Goal: Information Seeking & Learning: Learn about a topic

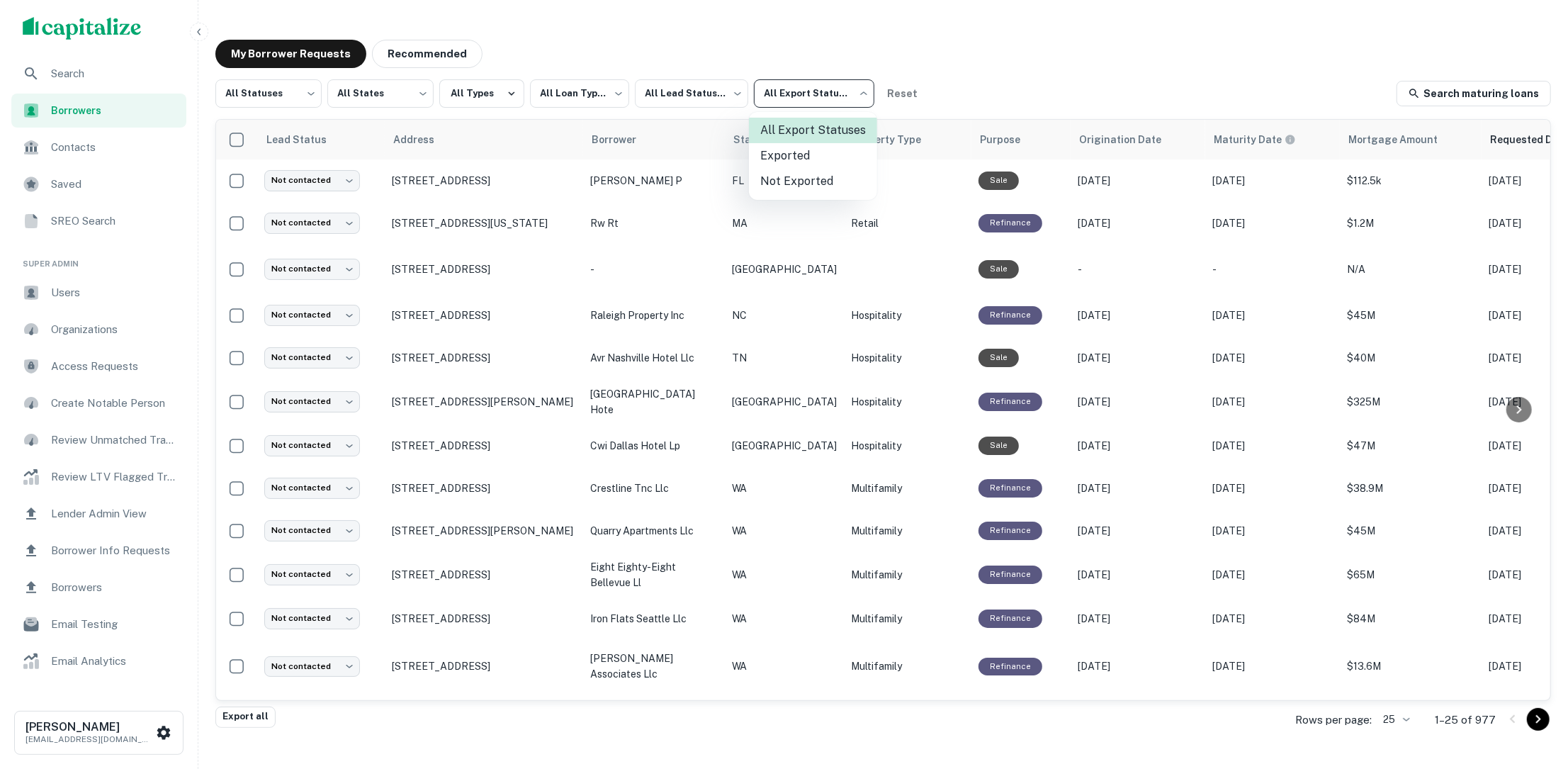
click at [103, 72] on div at bounding box center [784, 384] width 1568 height 769
click at [103, 72] on span "Search" at bounding box center [114, 73] width 127 height 17
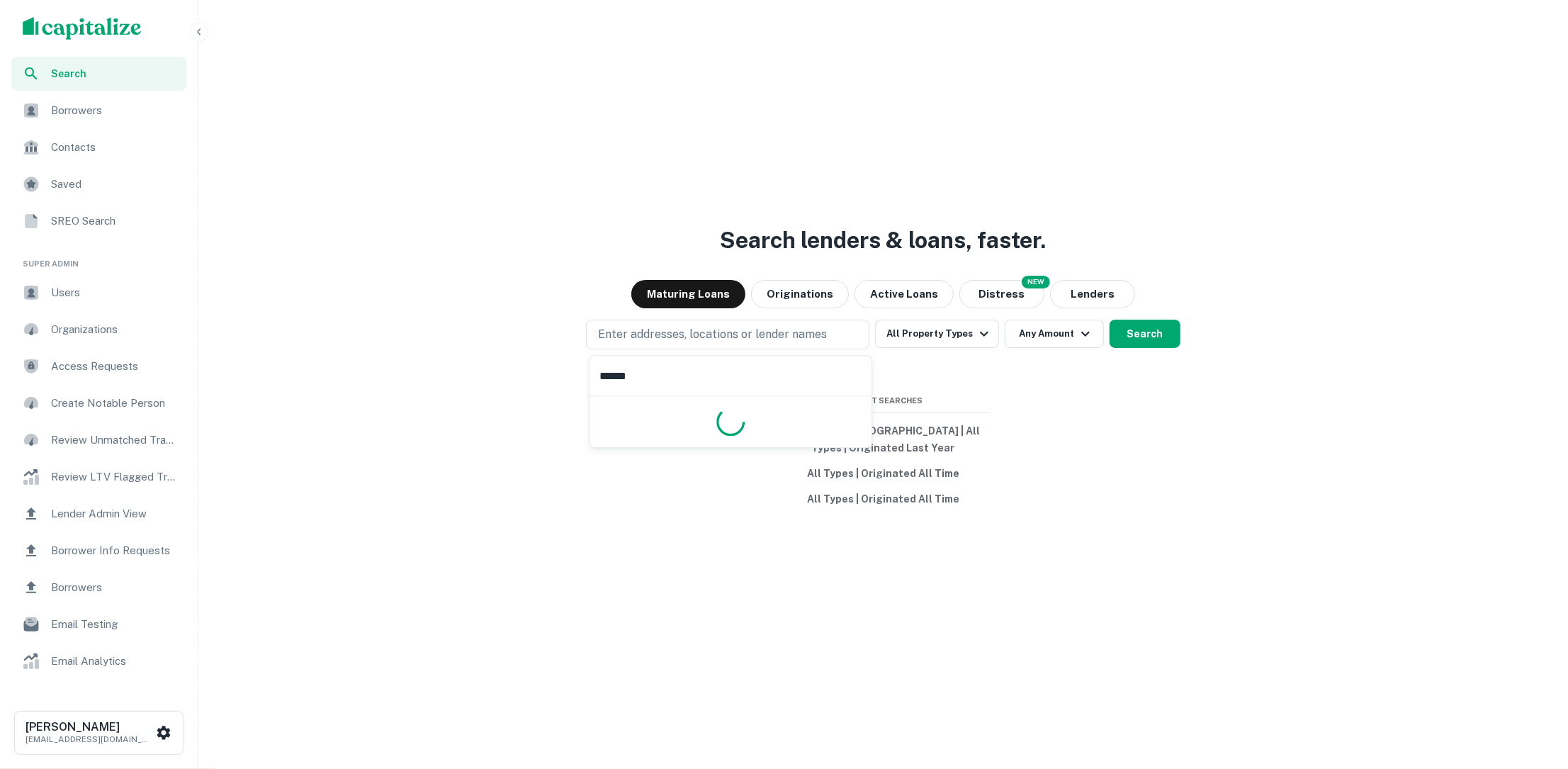
type input "*******"
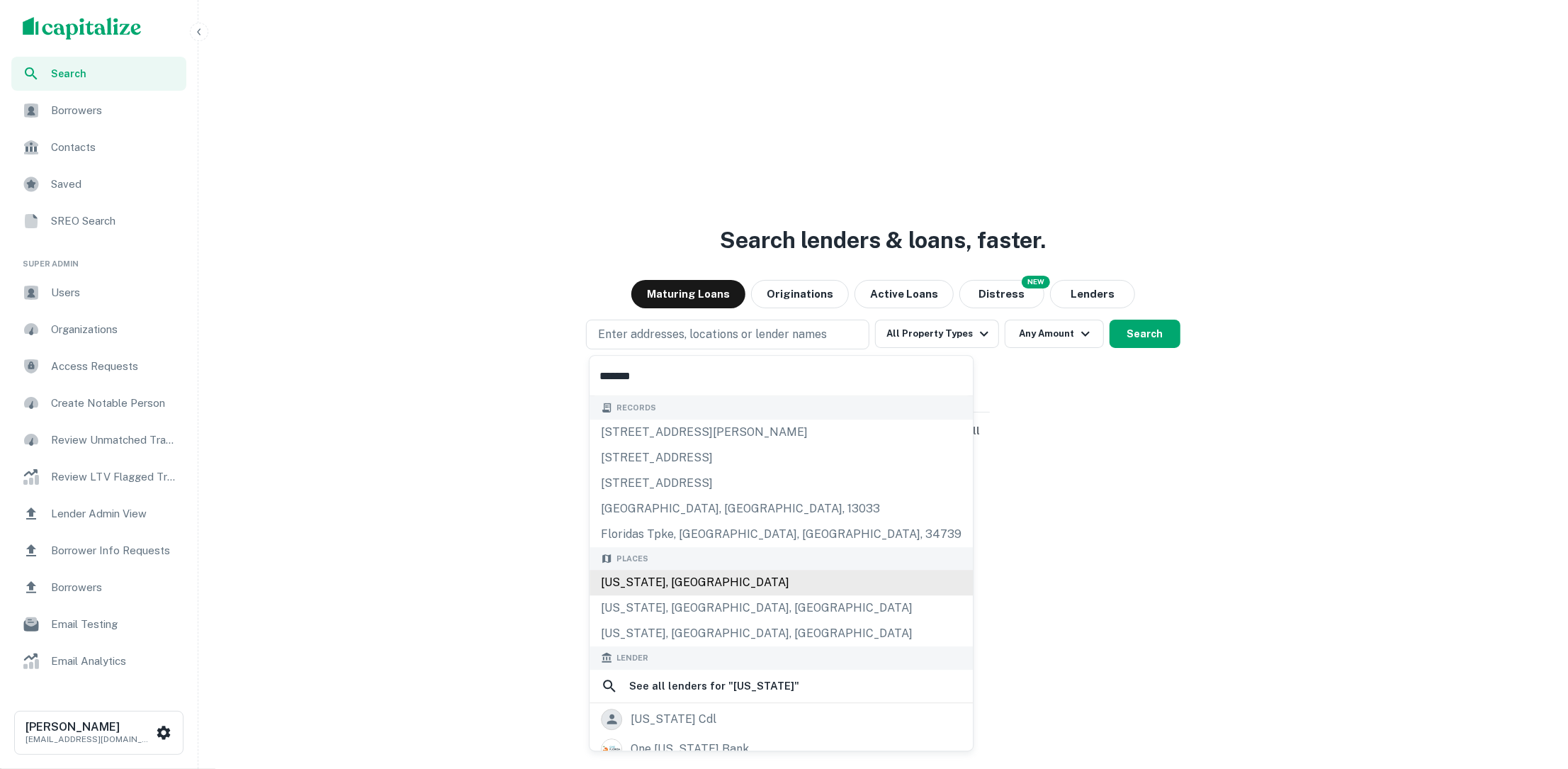
click at [727, 588] on div "[US_STATE], [GEOGRAPHIC_DATA]" at bounding box center [780, 583] width 383 height 26
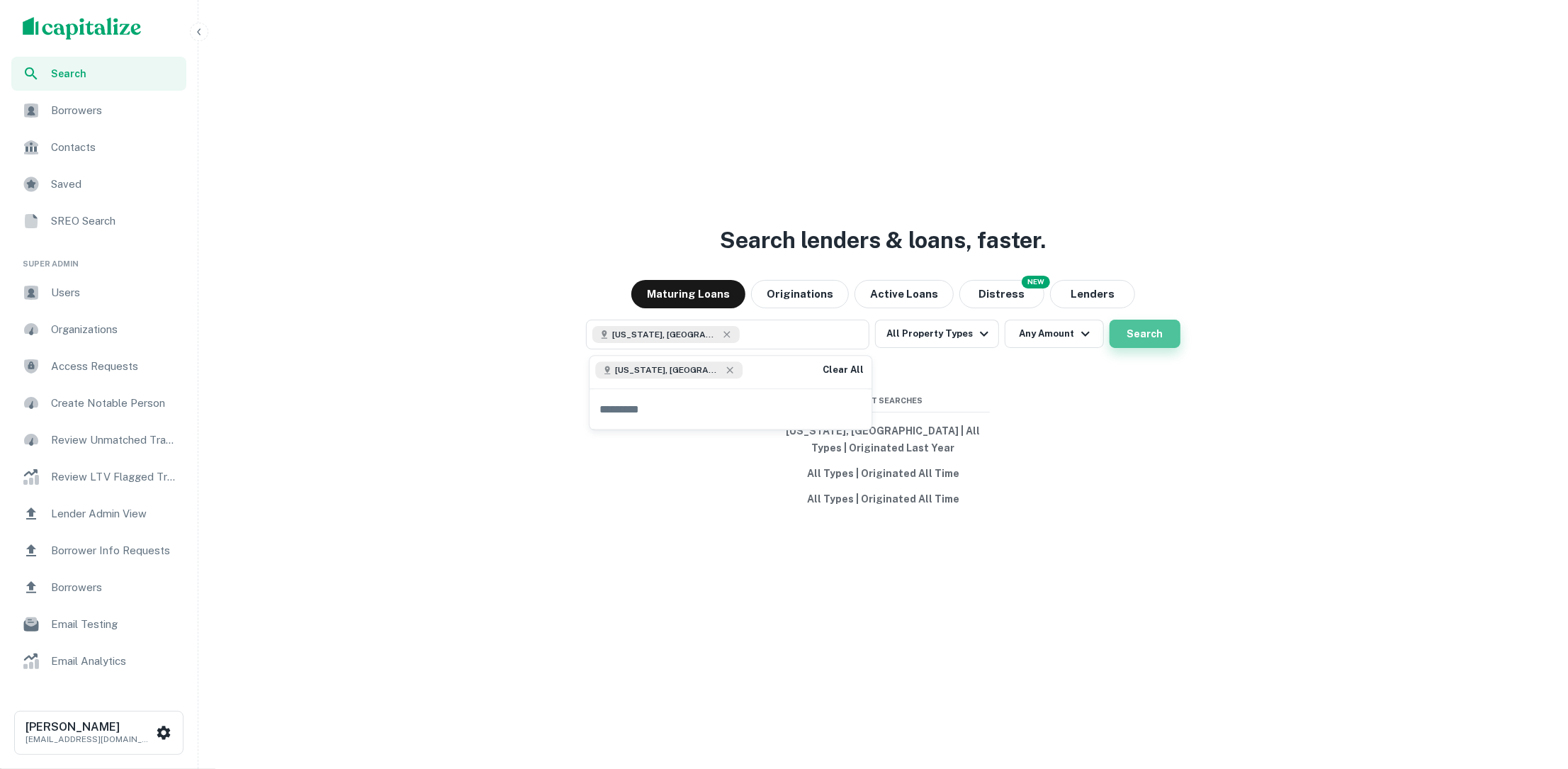
click at [1124, 331] on button "Search" at bounding box center [1145, 334] width 71 height 28
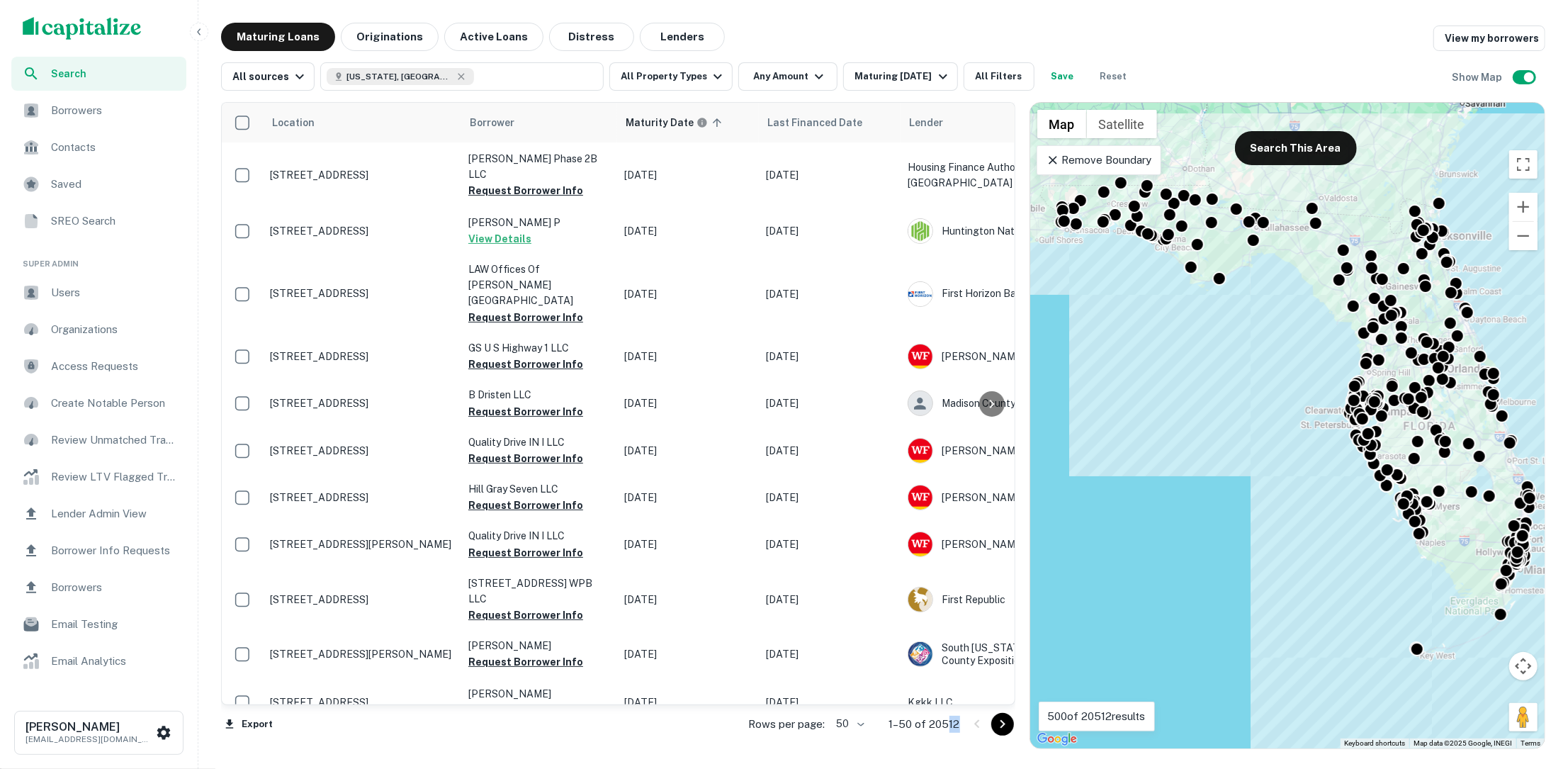
drag, startPoint x: 961, startPoint y: 721, endPoint x: 946, endPoint y: 721, distance: 15.6
click at [946, 721] on div "Rows per page: 50 ** 1–50 of 20512" at bounding box center [873, 724] width 283 height 38
click at [709, 73] on icon "button" at bounding box center [717, 76] width 17 height 17
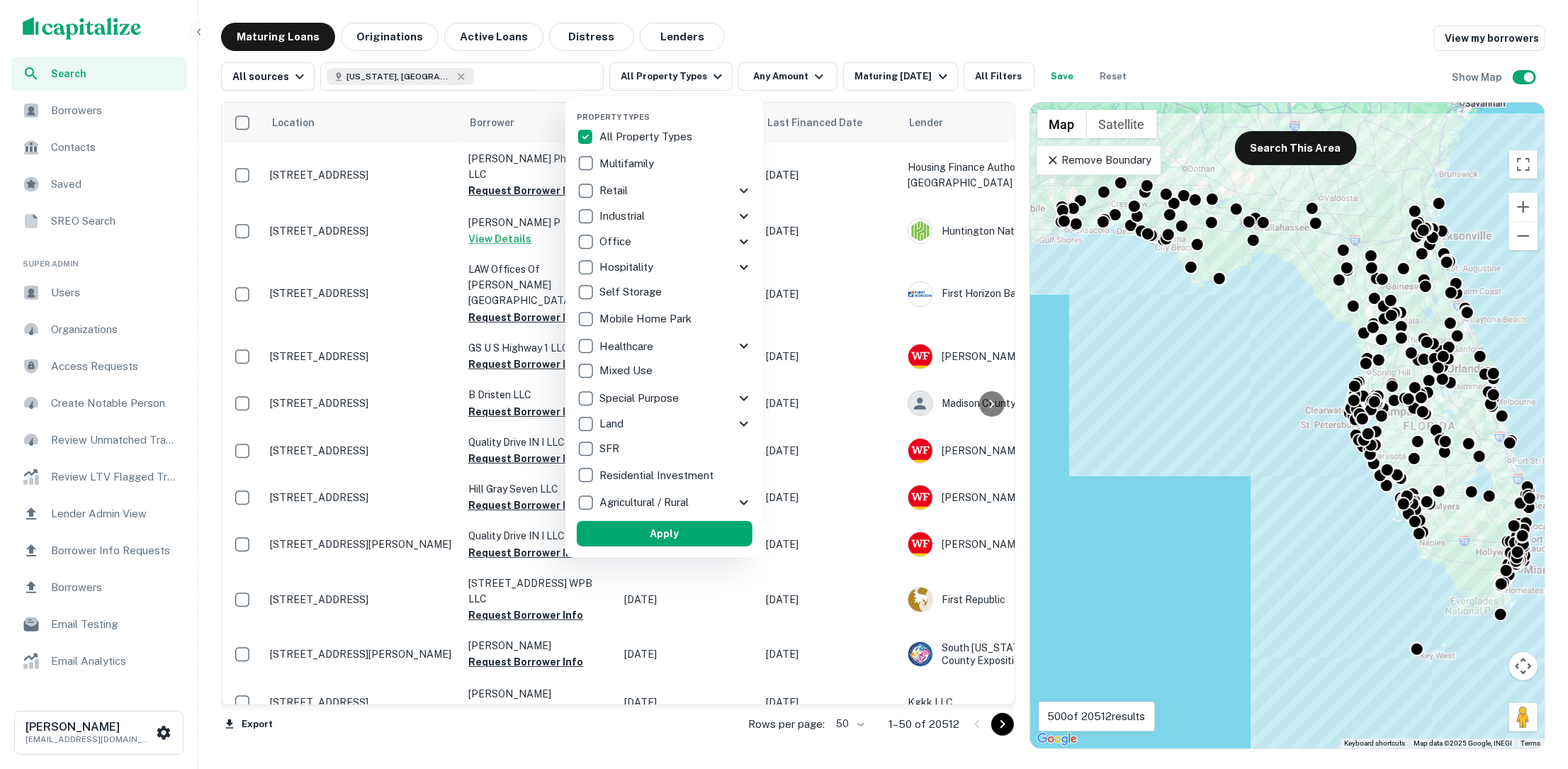
click at [811, 49] on div at bounding box center [784, 384] width 1568 height 769
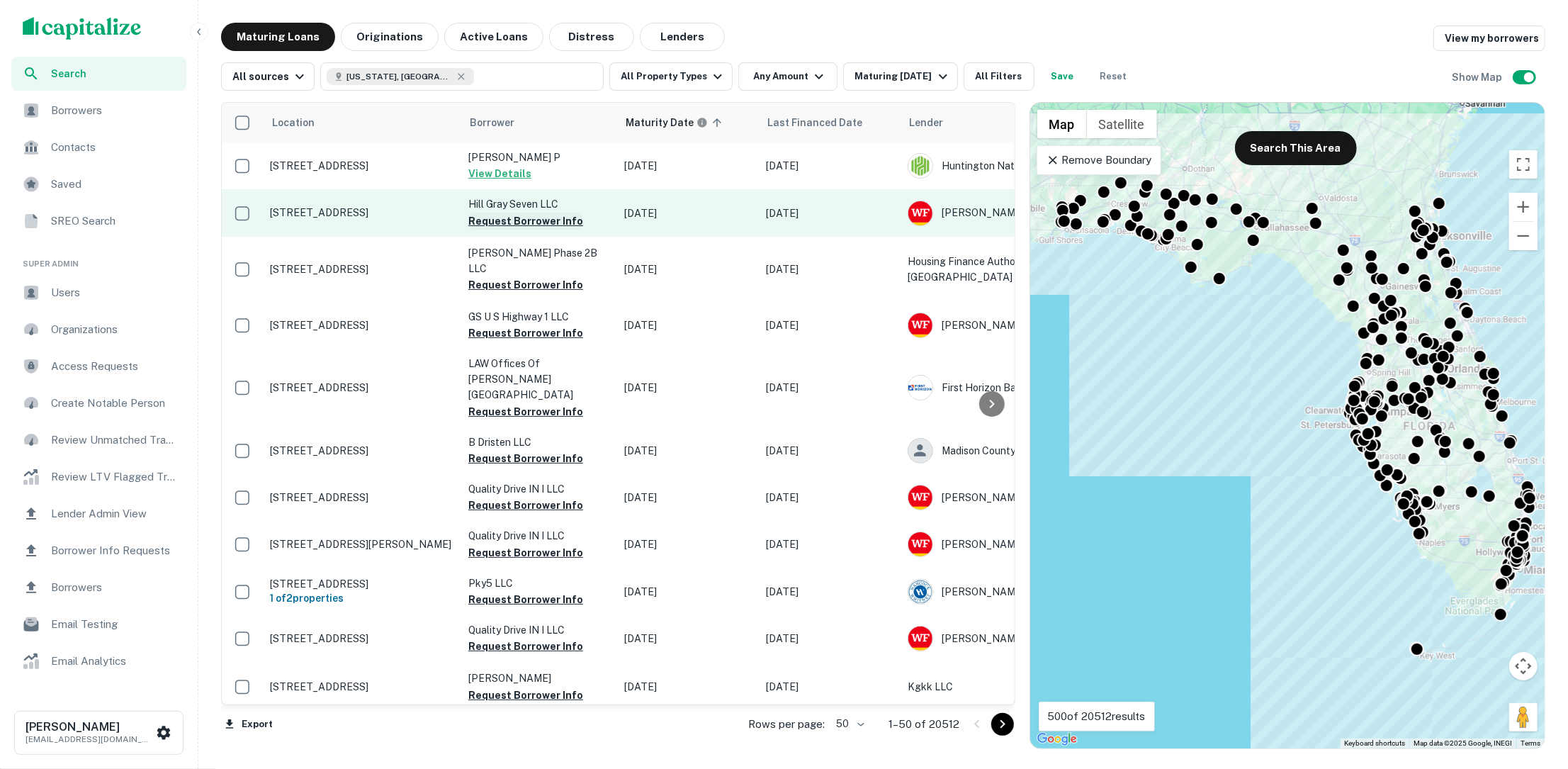
click at [541, 220] on button "Request Borrower Info" at bounding box center [525, 221] width 115 height 17
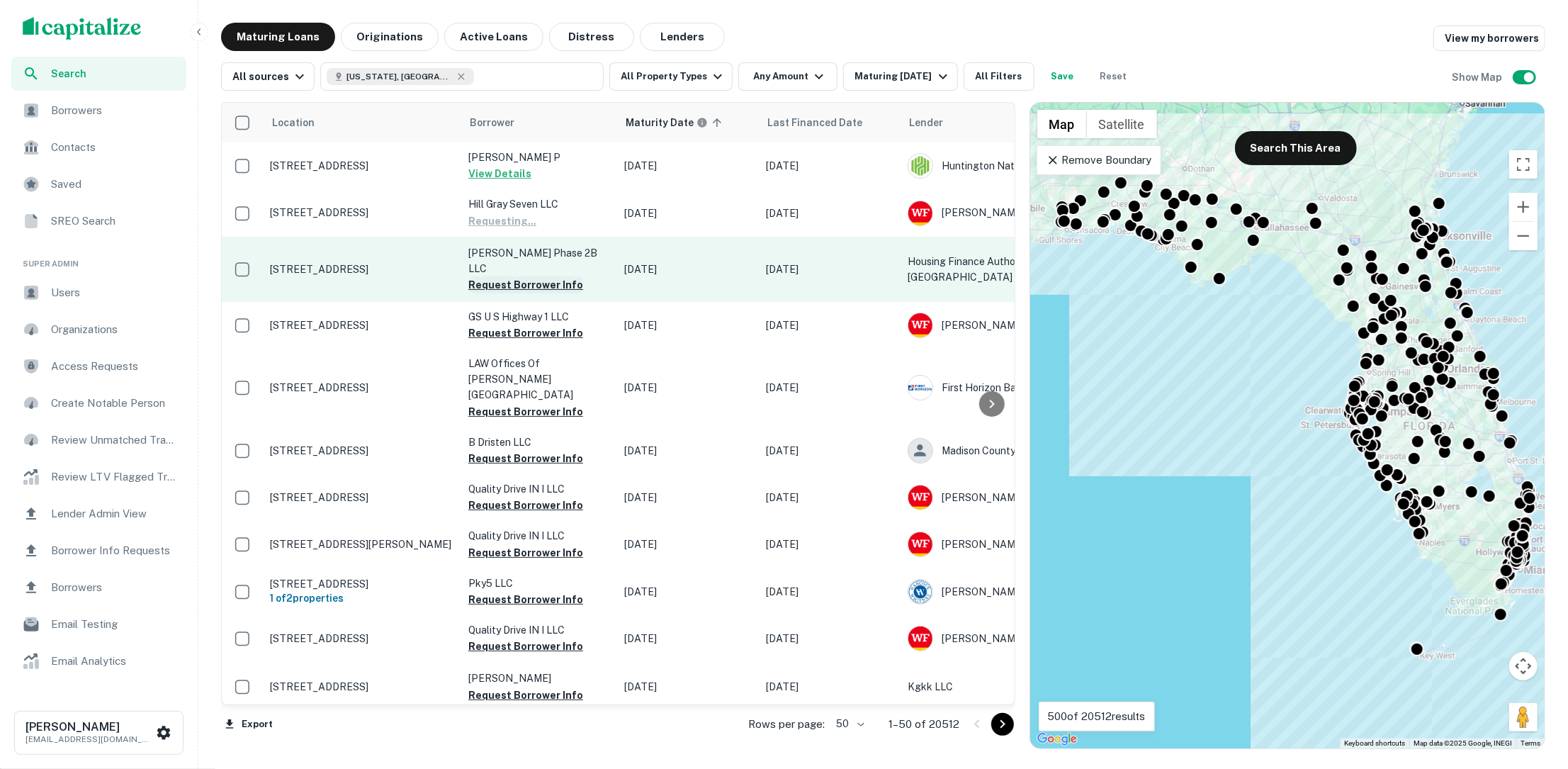
click at [532, 276] on button "Request Borrower Info" at bounding box center [525, 284] width 115 height 17
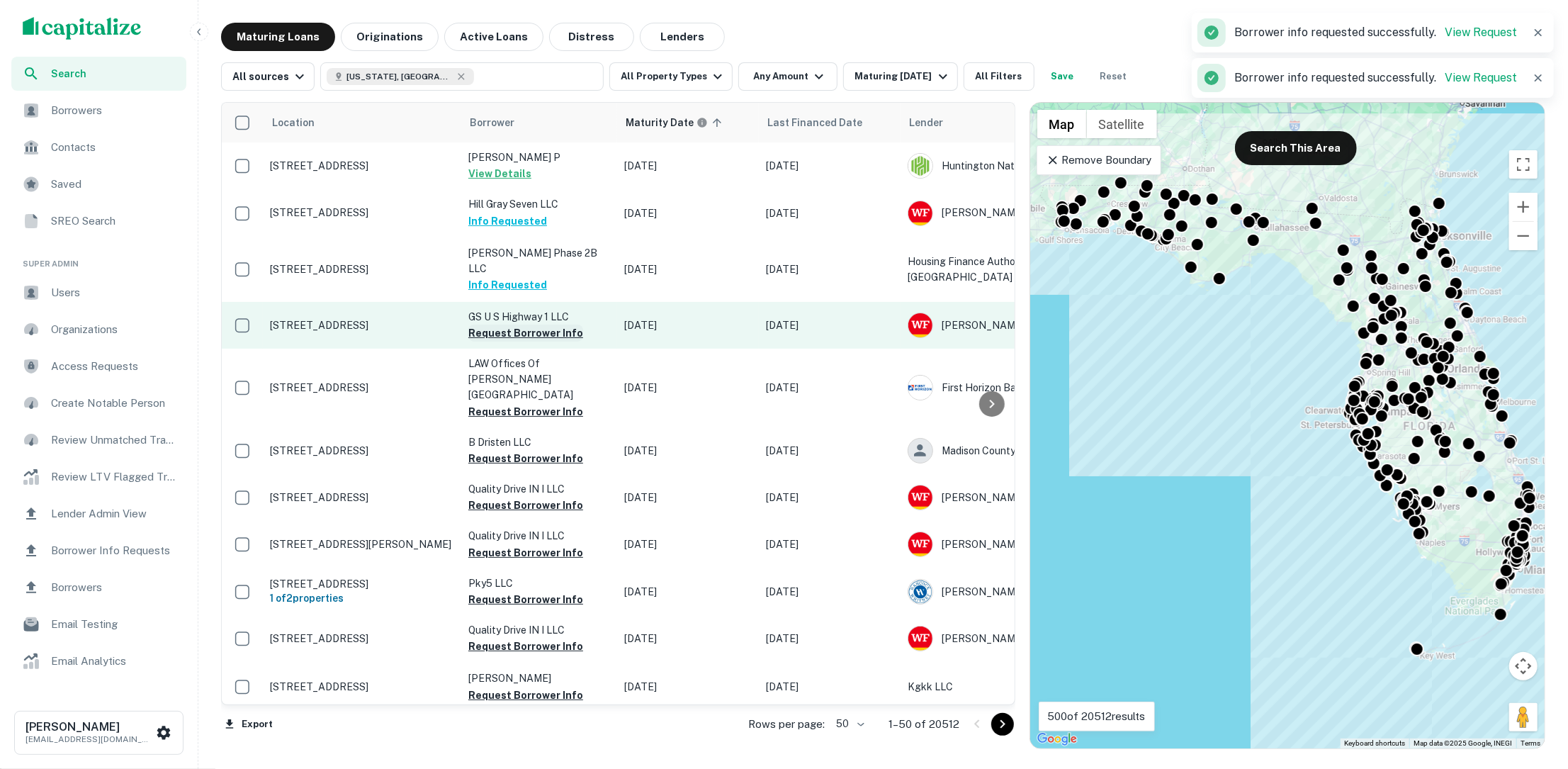
click at [533, 325] on button "Request Borrower Info" at bounding box center [525, 333] width 115 height 17
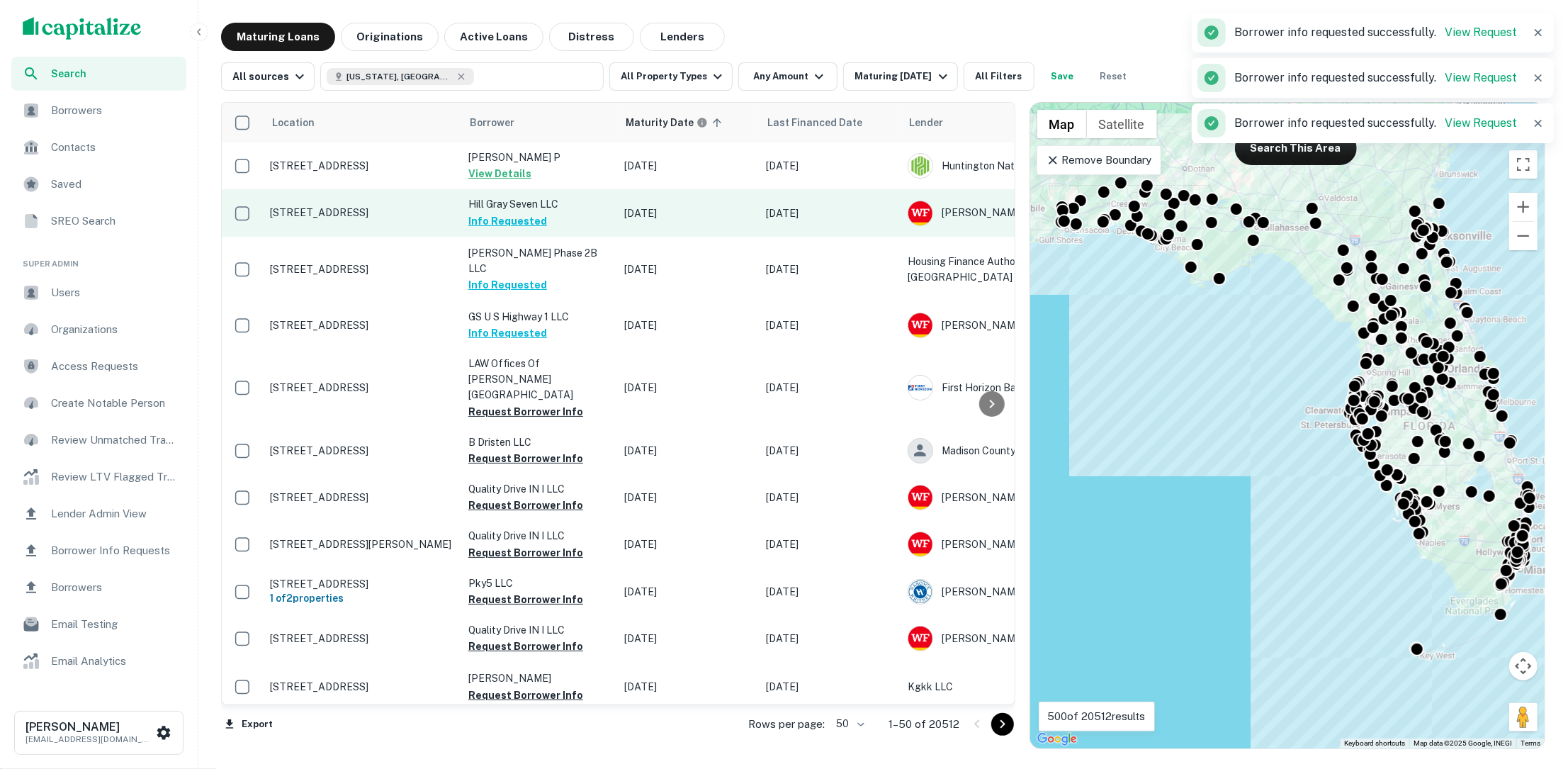
click at [321, 213] on p "[STREET_ADDRESS]" at bounding box center [362, 212] width 184 height 13
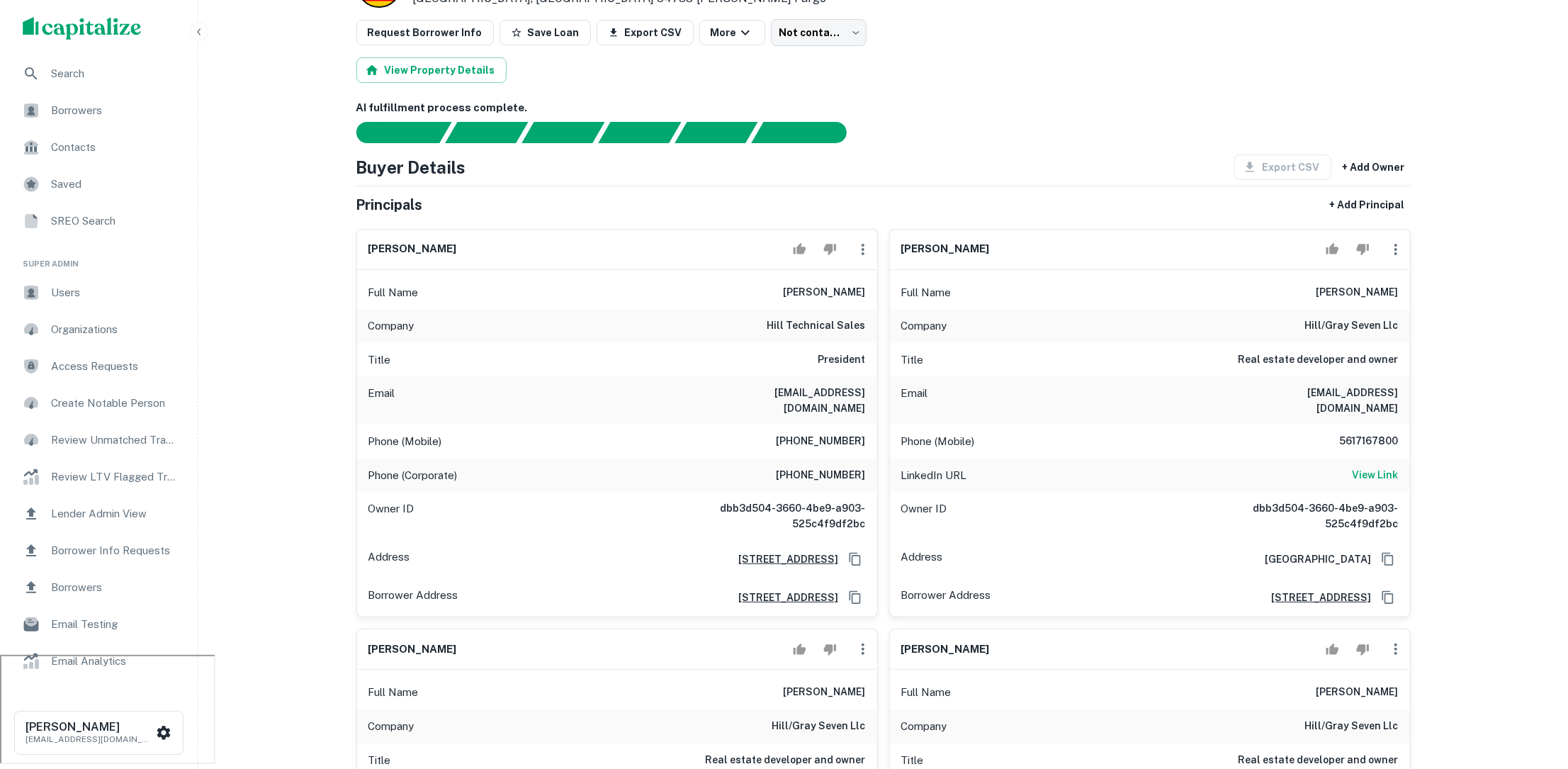
scroll to position [129, 0]
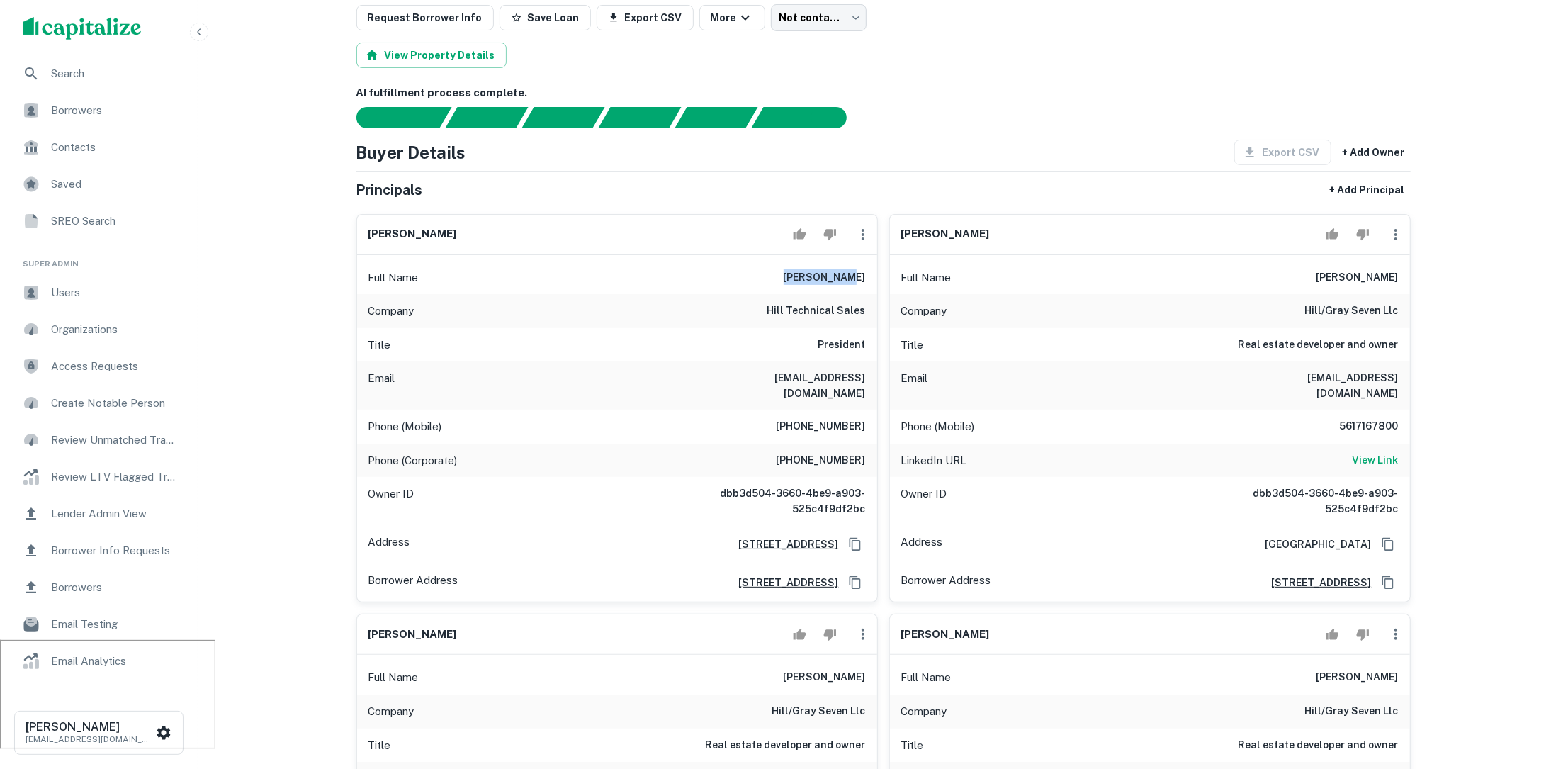
drag, startPoint x: 811, startPoint y: 278, endPoint x: 870, endPoint y: 279, distance: 59.5
click at [870, 278] on div "Full Name [PERSON_NAME]" at bounding box center [617, 278] width 520 height 34
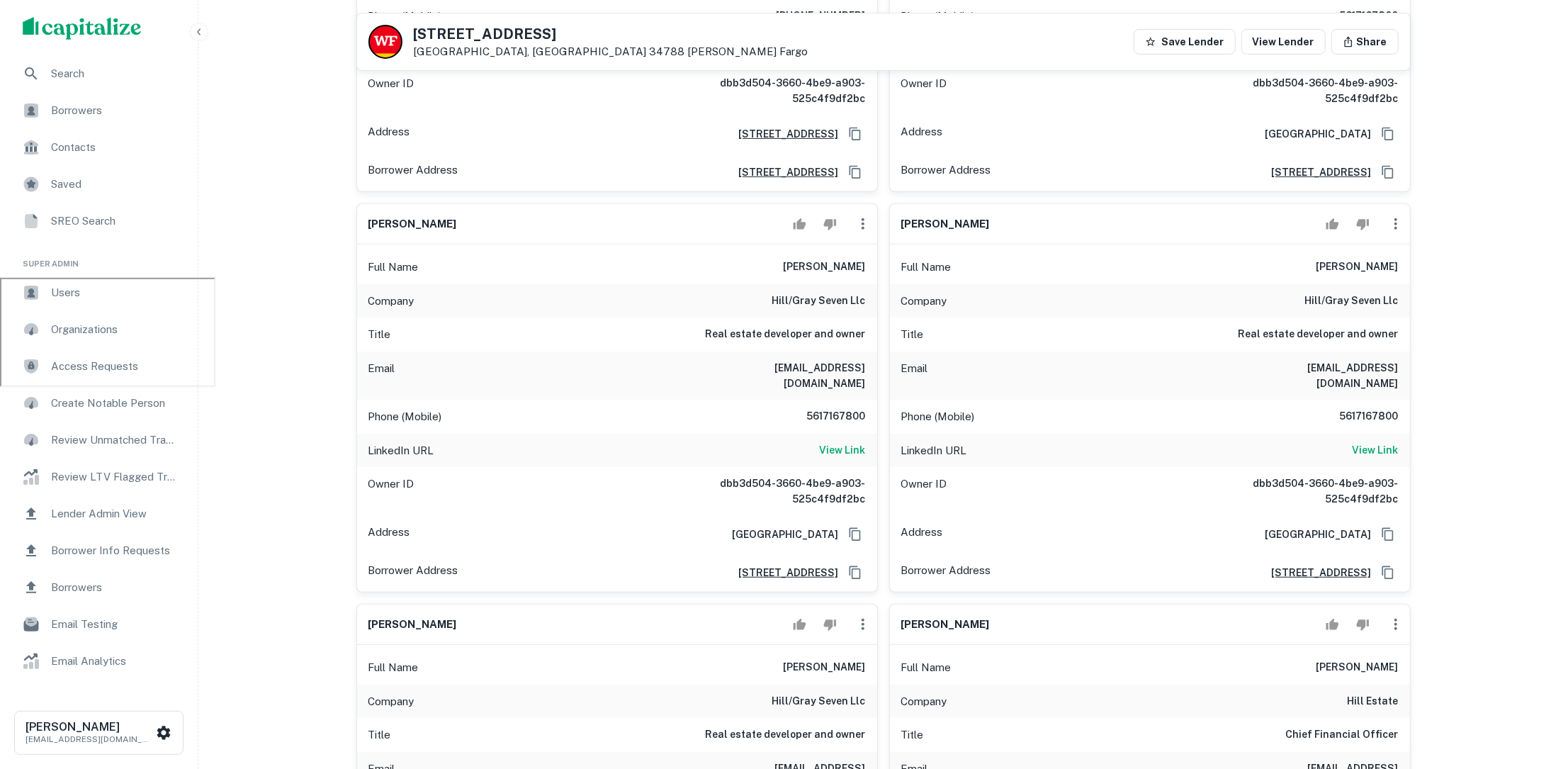
scroll to position [0, 0]
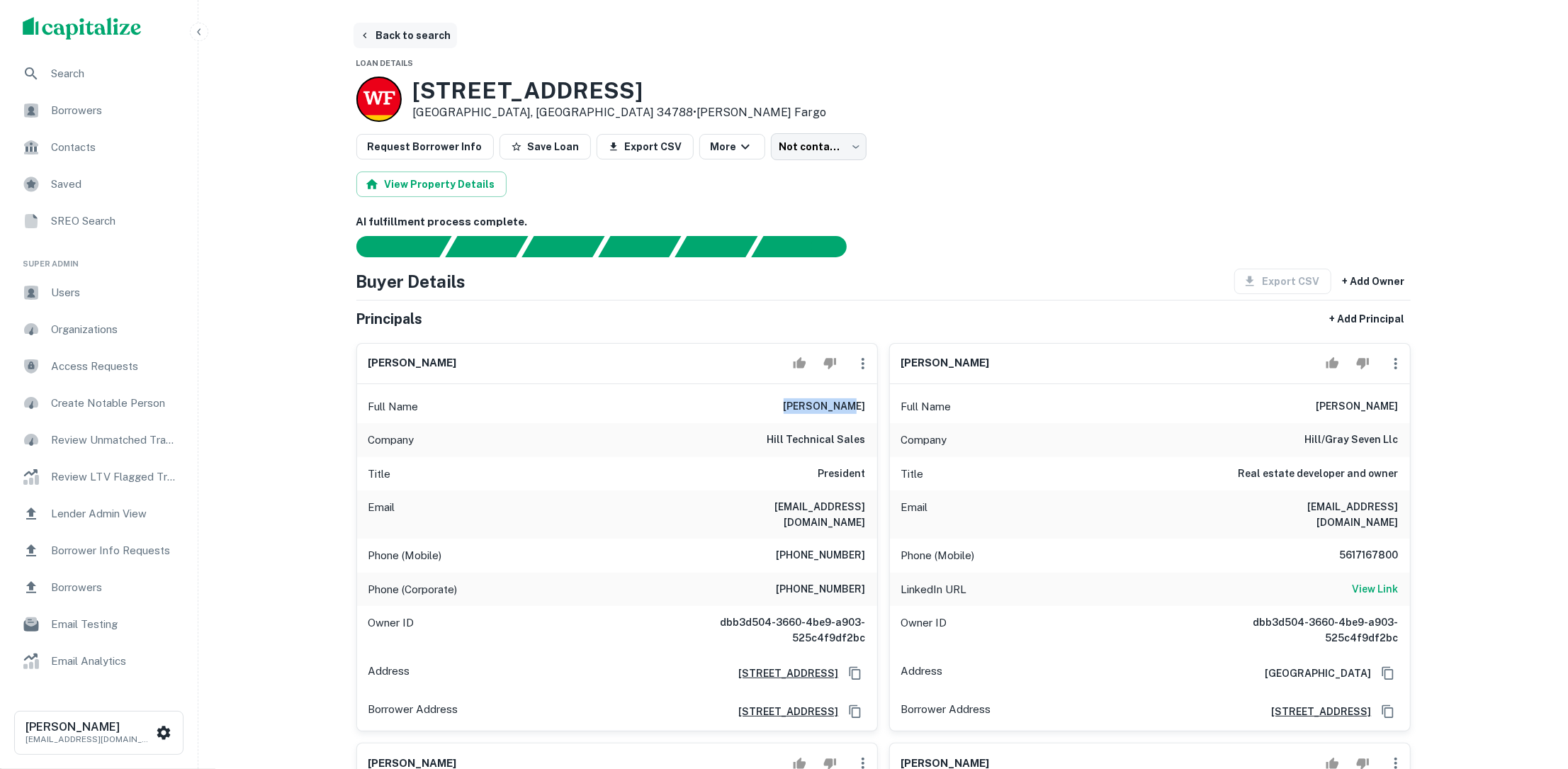
click at [407, 27] on button "Back to search" at bounding box center [405, 36] width 103 height 26
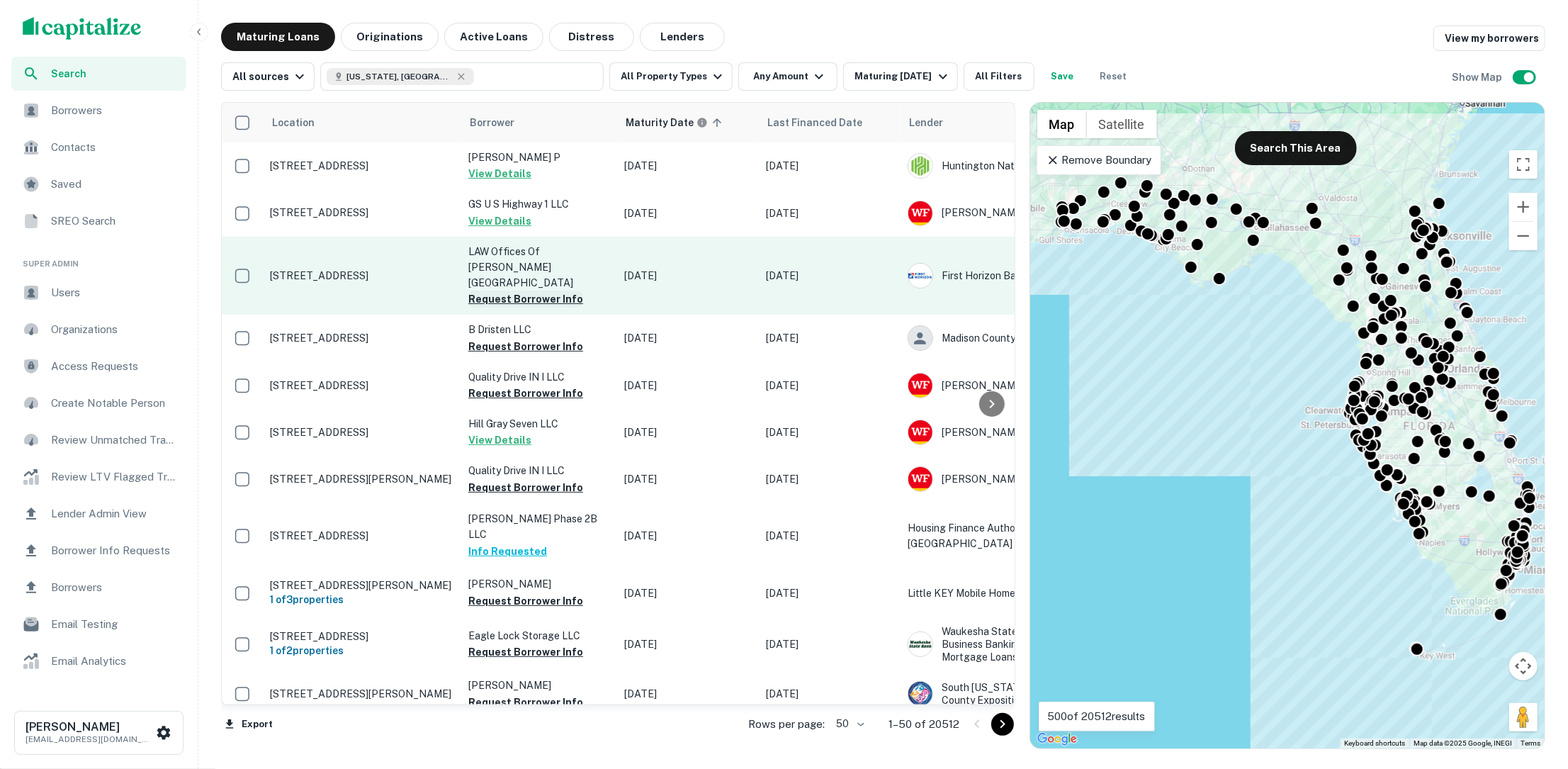
click at [500, 290] on button "Request Borrower Info" at bounding box center [525, 298] width 115 height 17
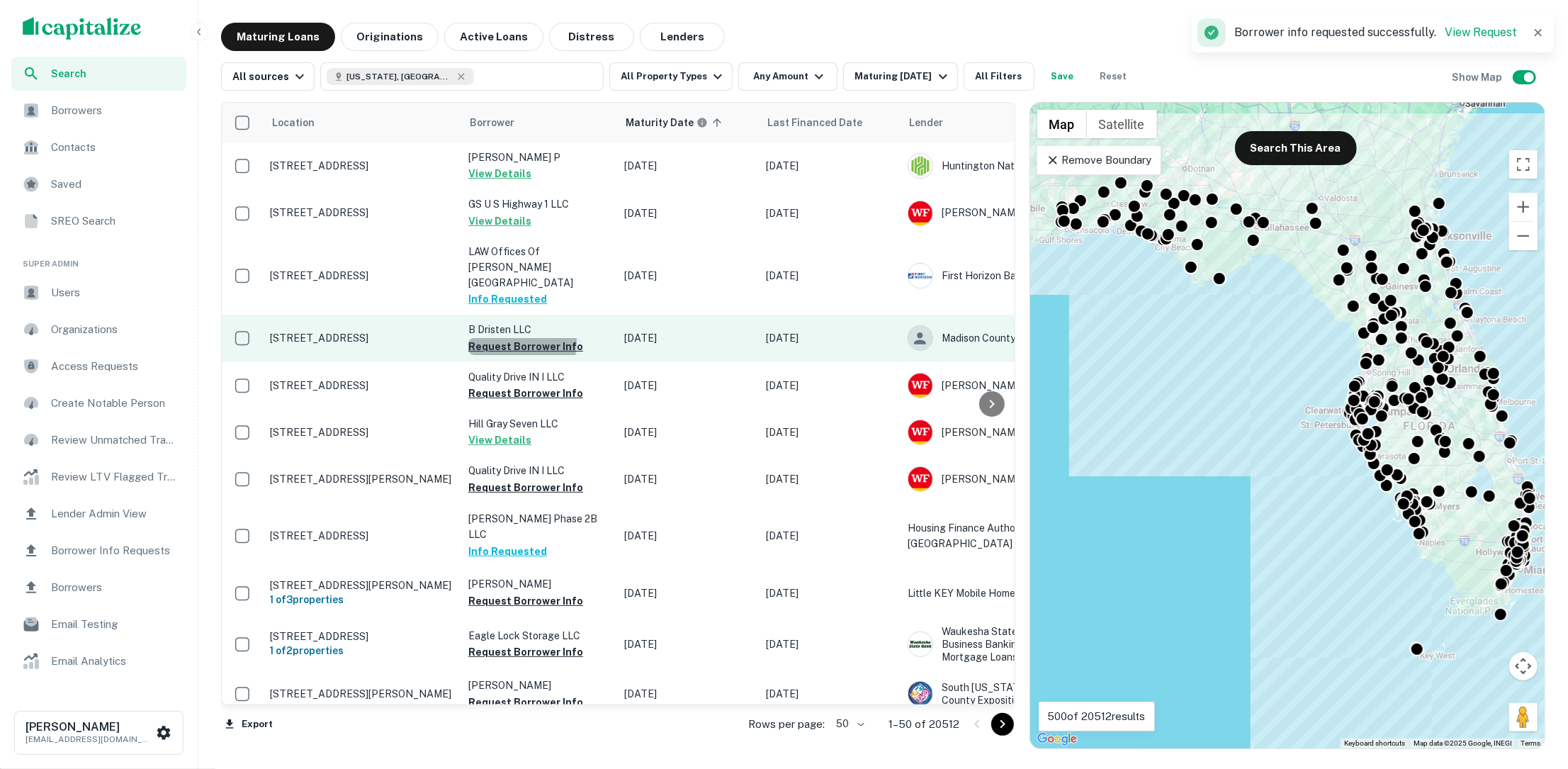
click at [506, 338] on button "Request Borrower Info" at bounding box center [525, 346] width 115 height 17
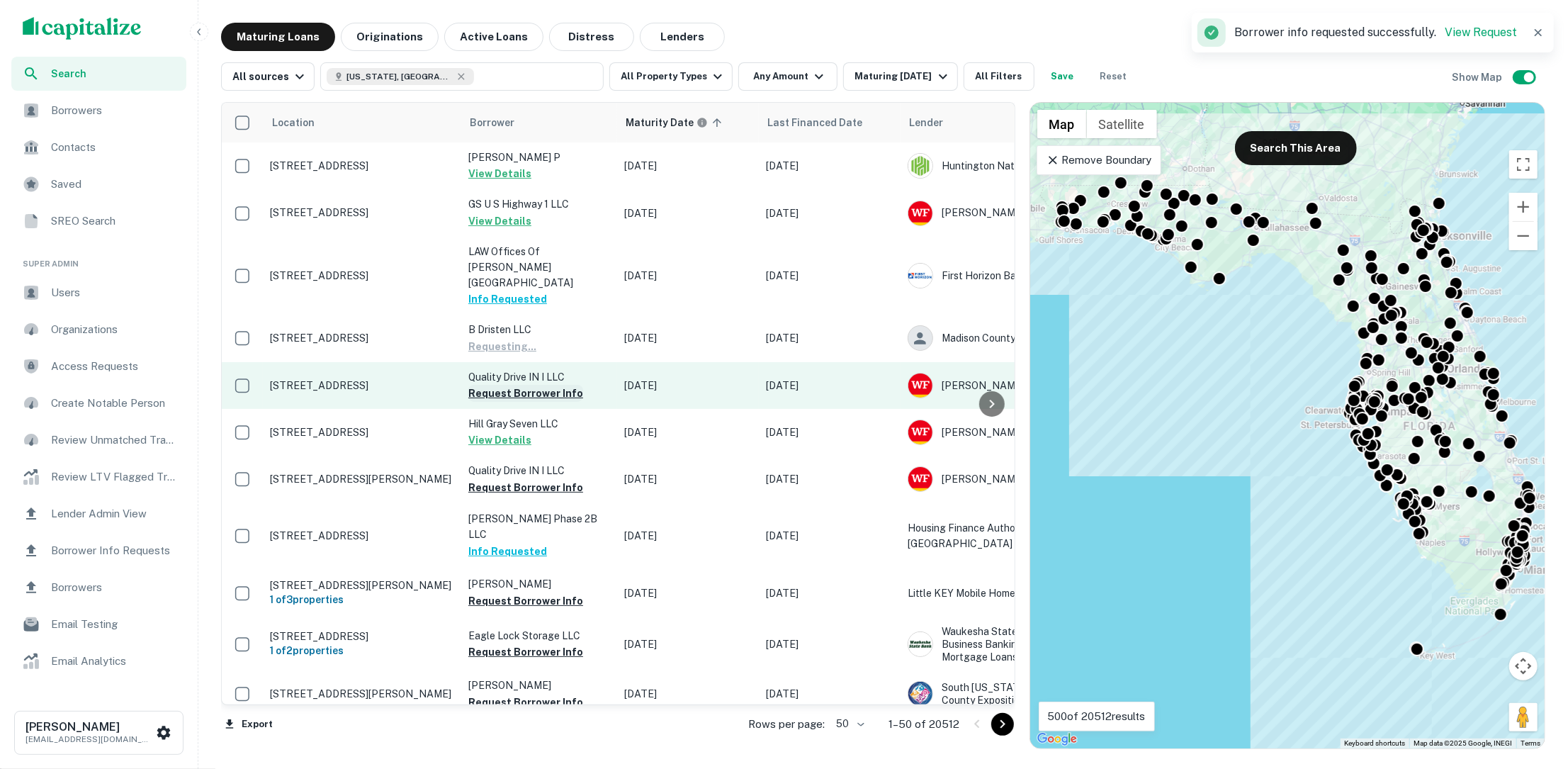
click at [509, 385] on button "Request Borrower Info" at bounding box center [525, 393] width 115 height 17
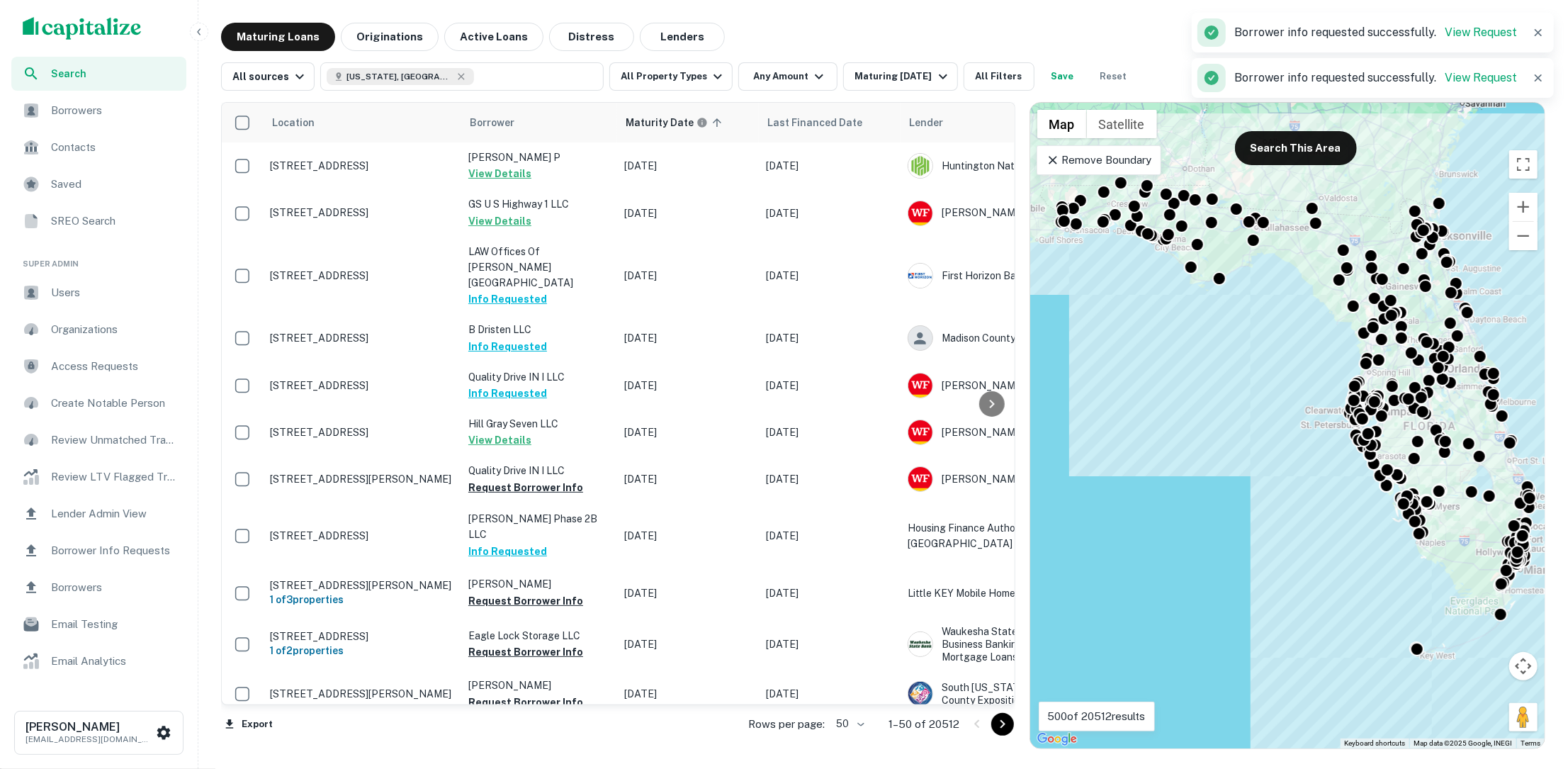
click at [103, 110] on span "Borrowers" at bounding box center [114, 110] width 127 height 17
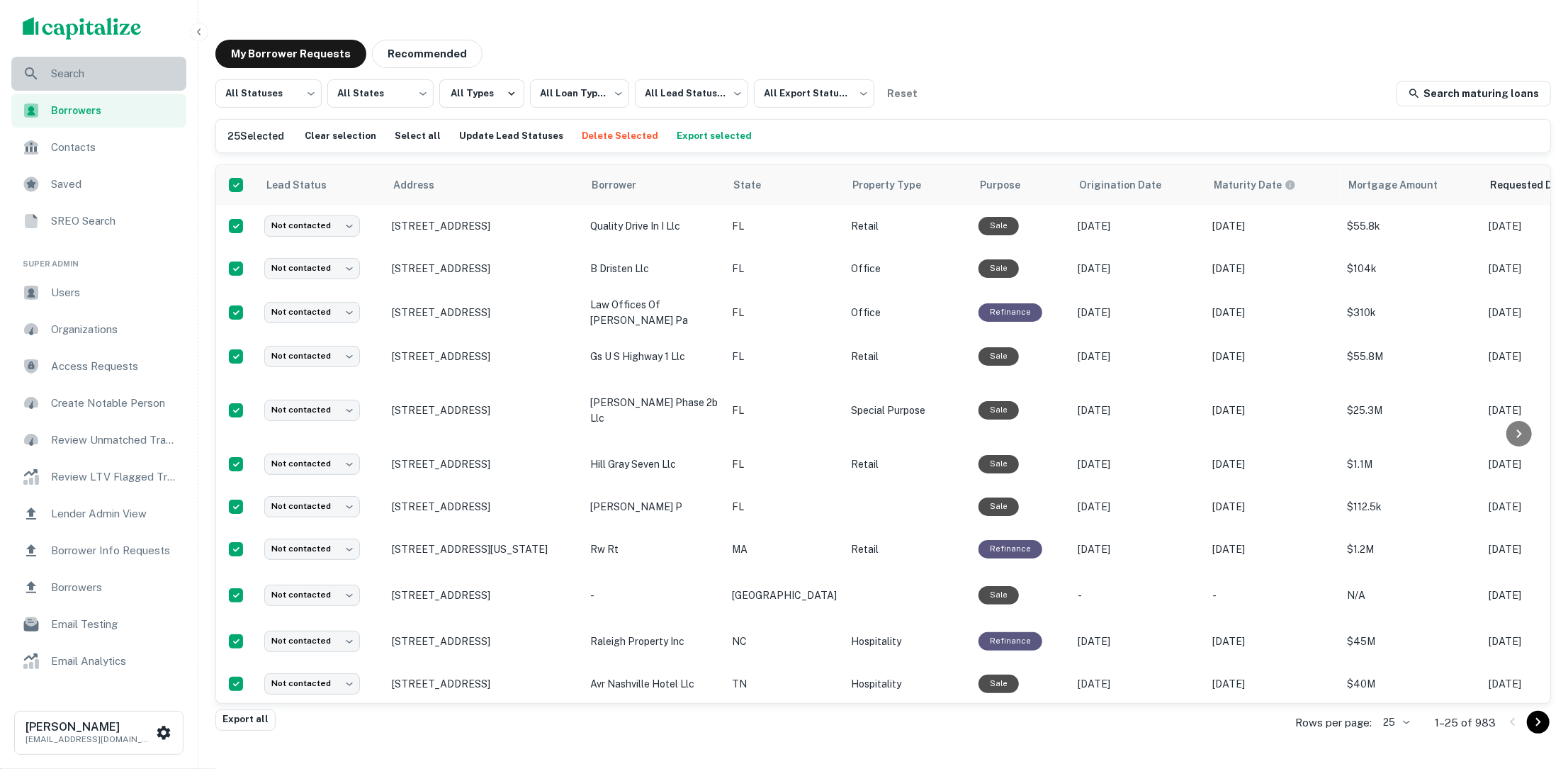
click at [105, 76] on span "Search" at bounding box center [114, 73] width 127 height 17
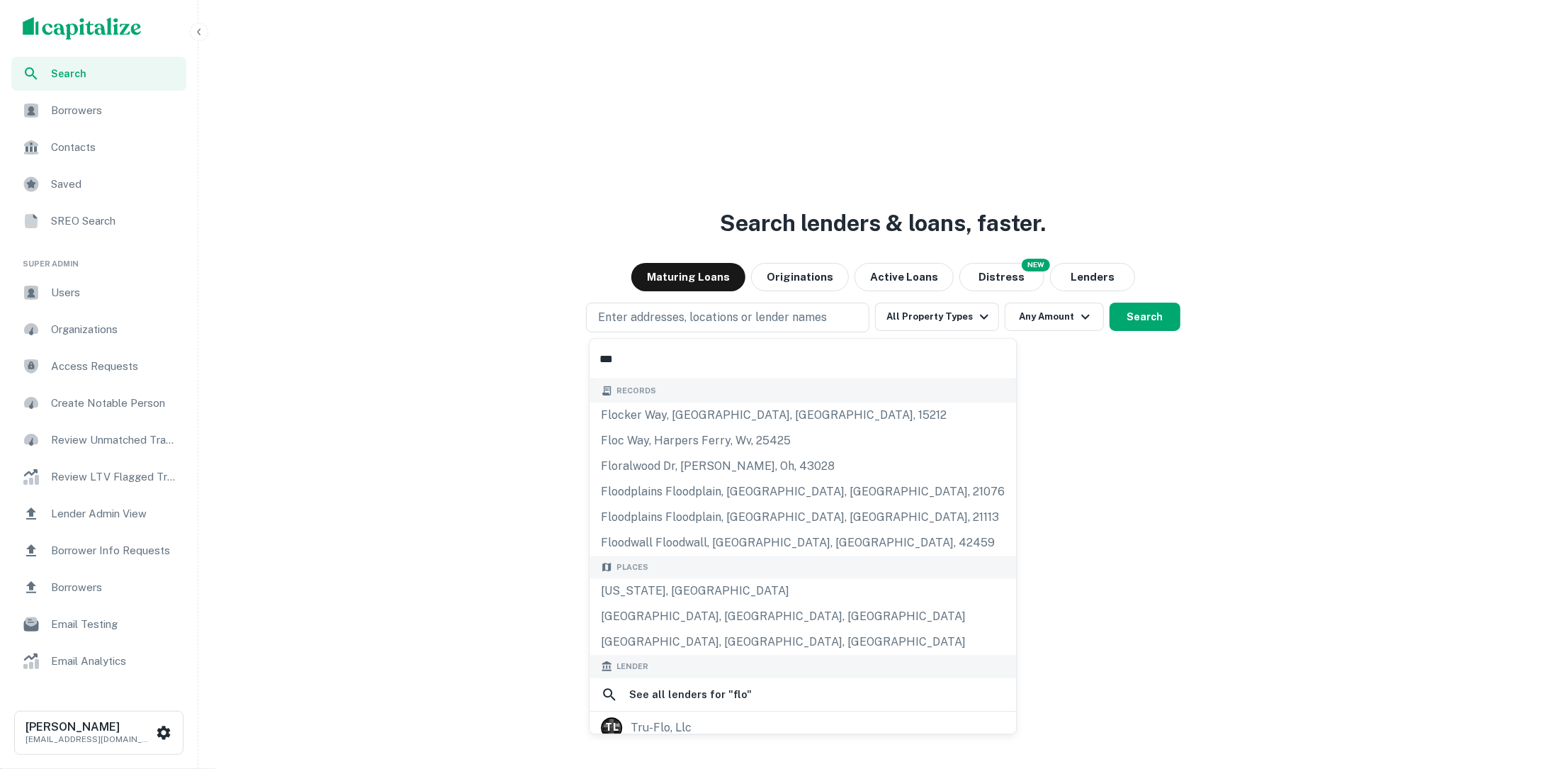
type input "****"
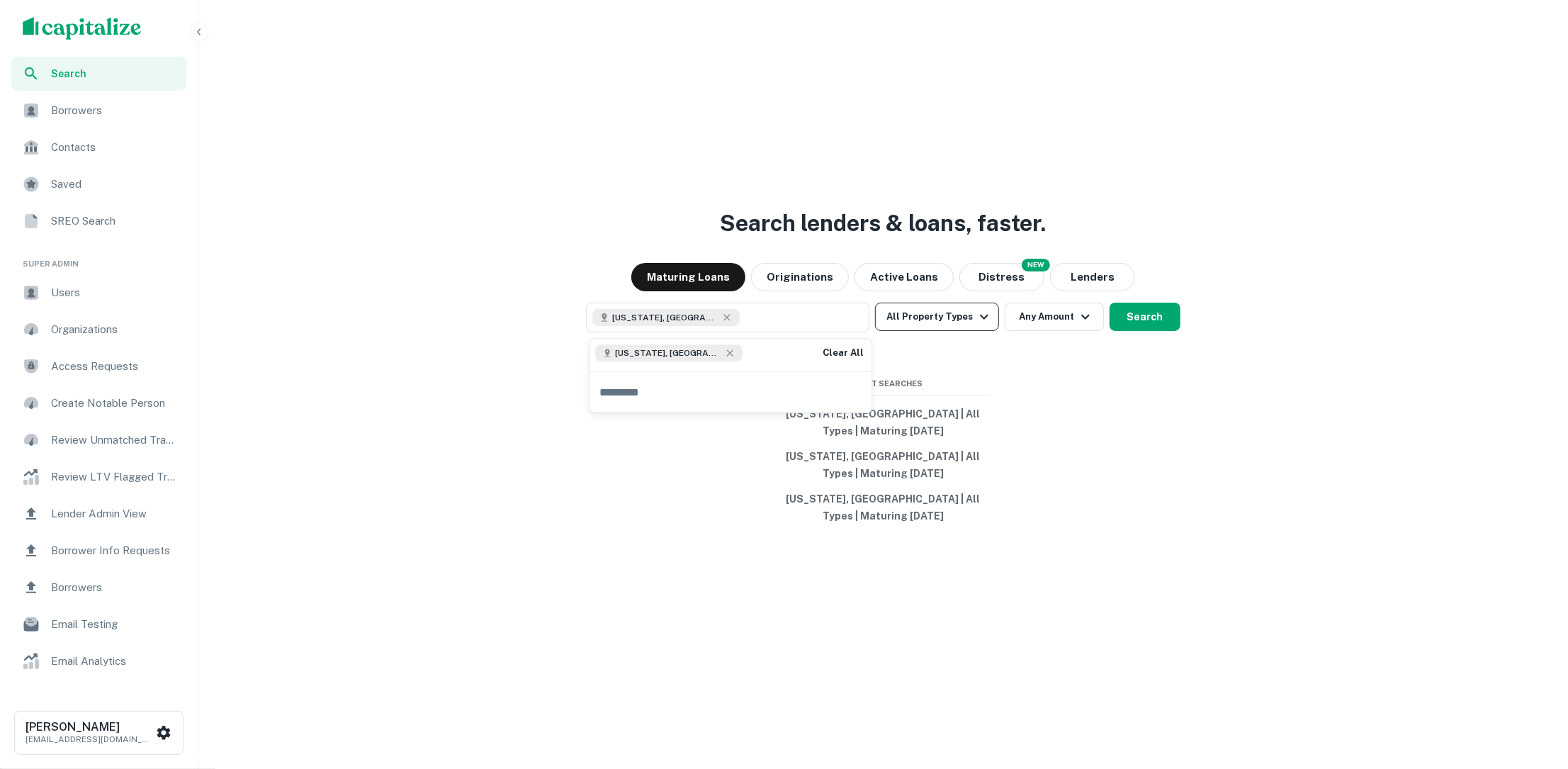
click at [986, 323] on icon "button" at bounding box center [984, 316] width 17 height 17
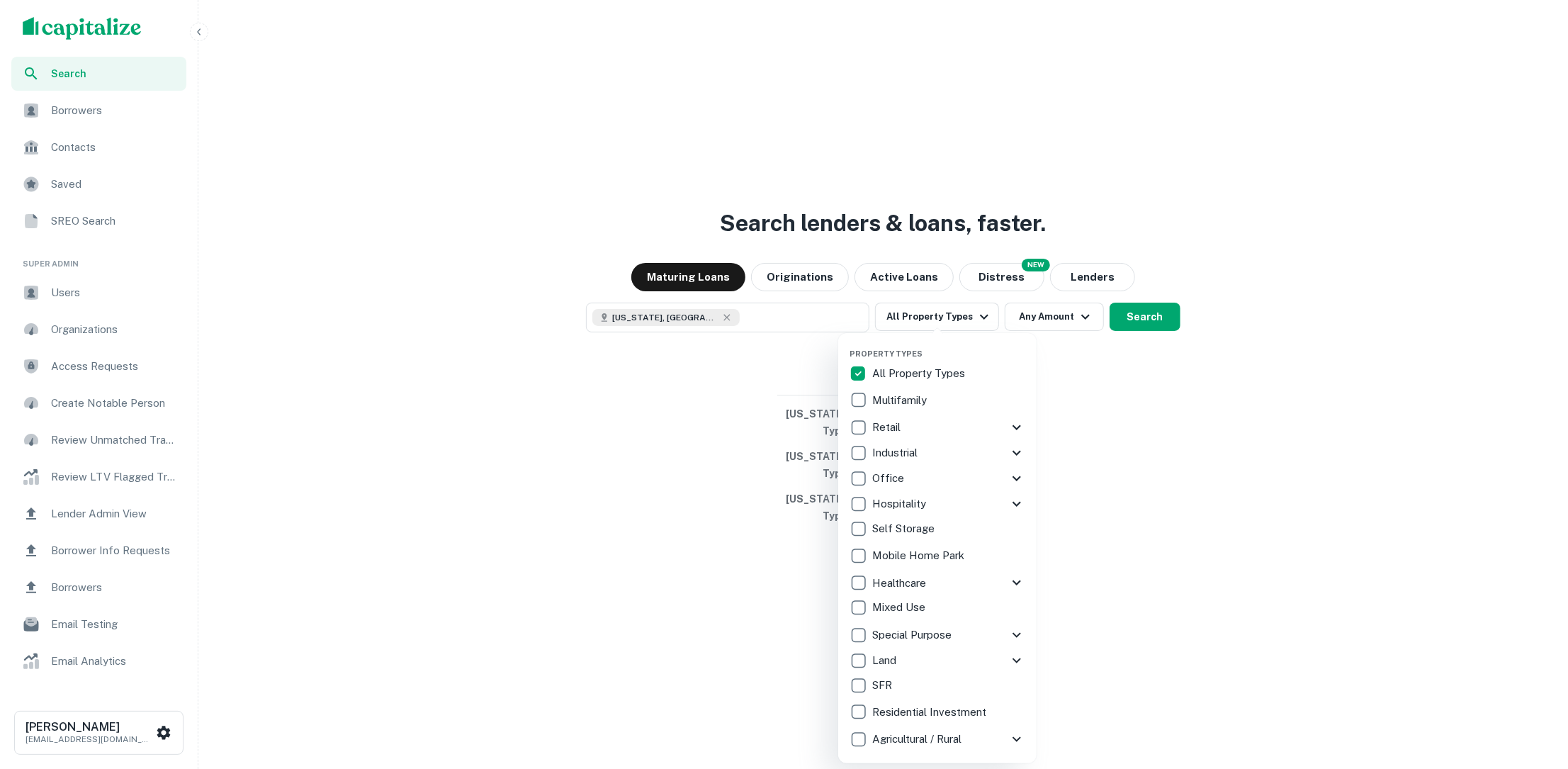
click at [1146, 289] on div at bounding box center [784, 384] width 1568 height 769
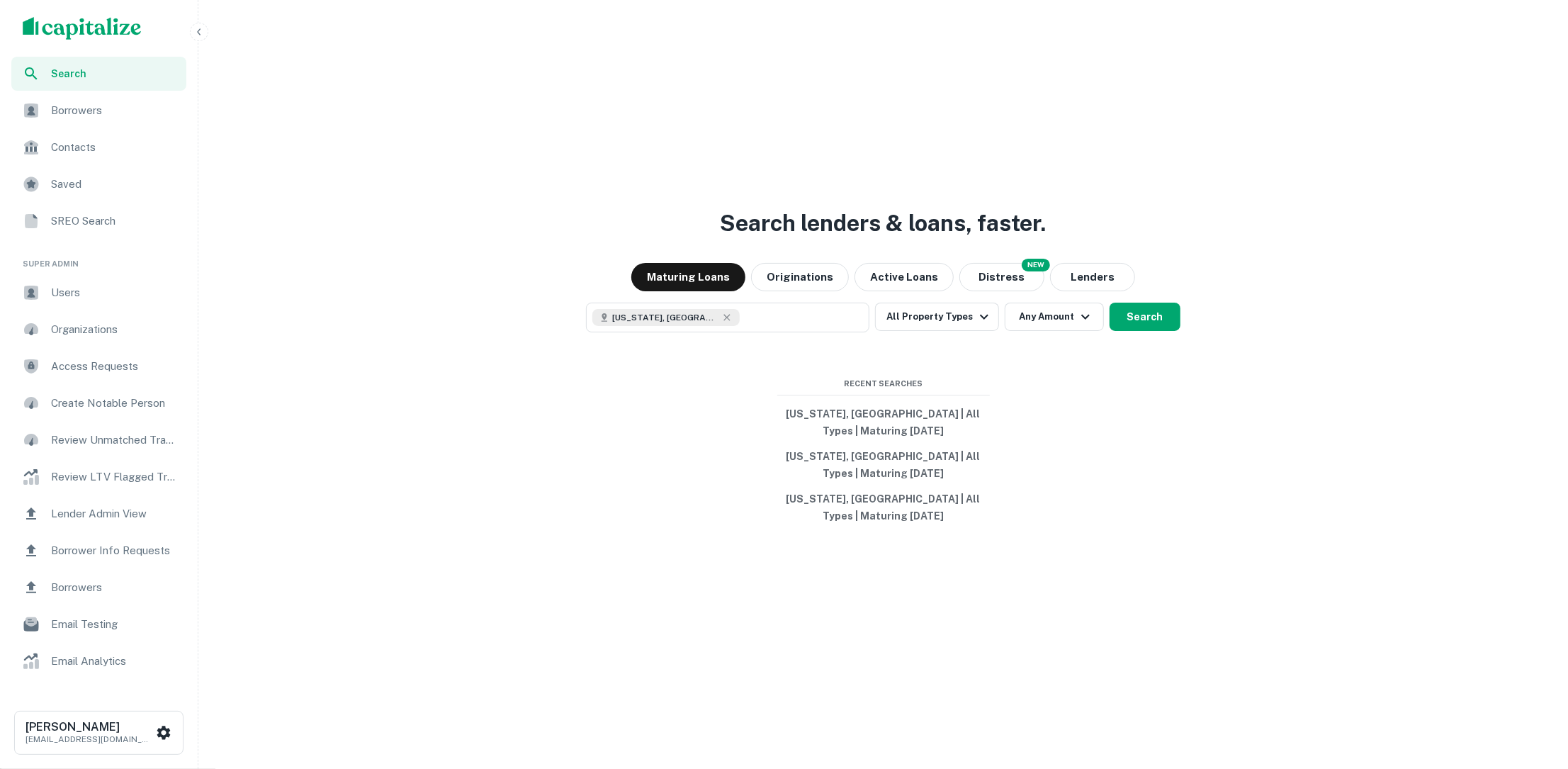
click at [1138, 313] on div "Property Types All Property Types Multifamily Retail Storefront Auto Shop Bar S…" at bounding box center [784, 384] width 1568 height 769
click at [1120, 317] on button "Search" at bounding box center [1145, 317] width 71 height 28
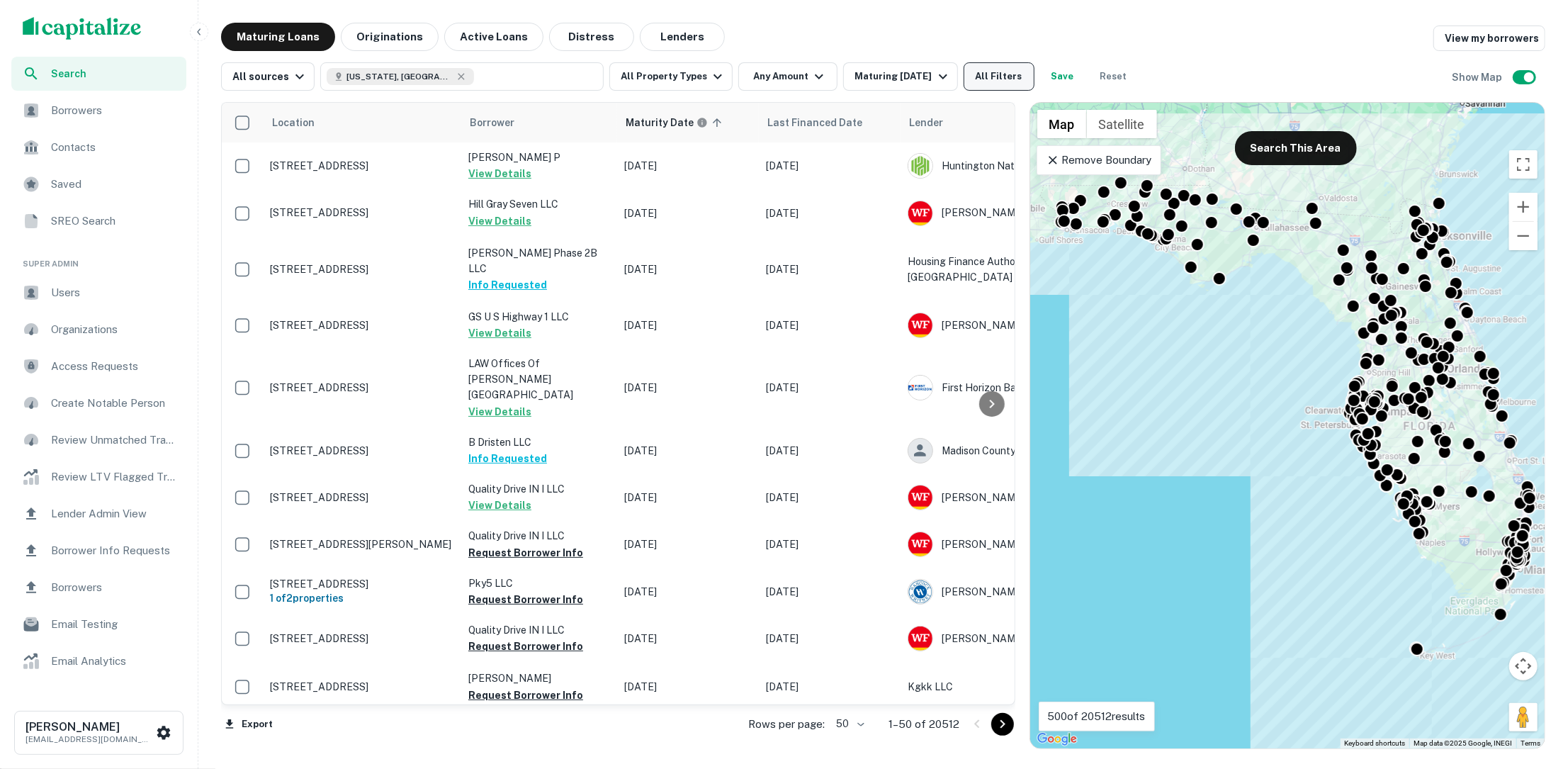
click at [994, 74] on button "All Filters" at bounding box center [999, 76] width 71 height 28
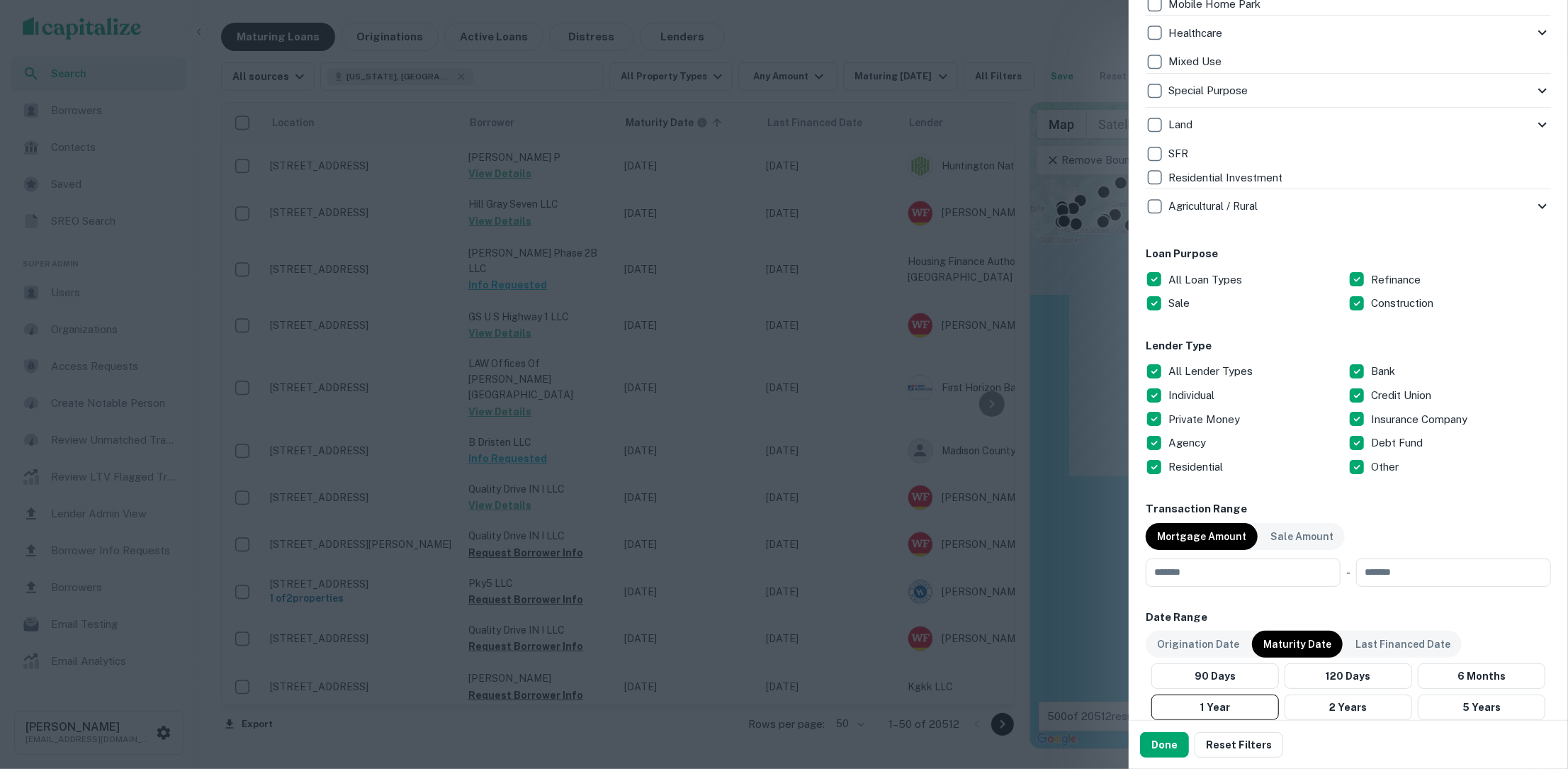
scroll to position [690, 0]
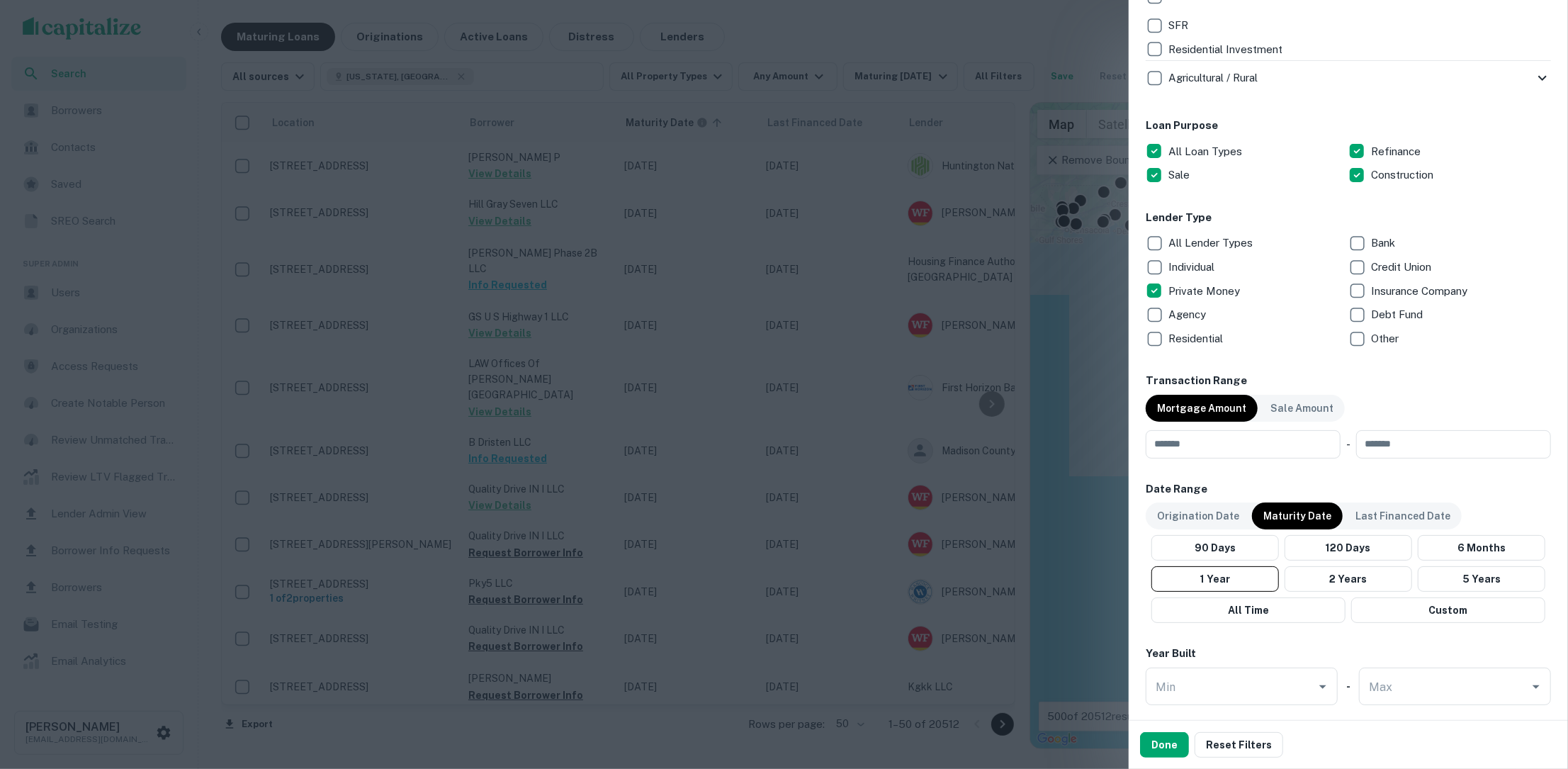
drag, startPoint x: 1167, startPoint y: 741, endPoint x: 1076, endPoint y: 511, distance: 247.5
click at [1166, 741] on button "Done" at bounding box center [1164, 745] width 49 height 26
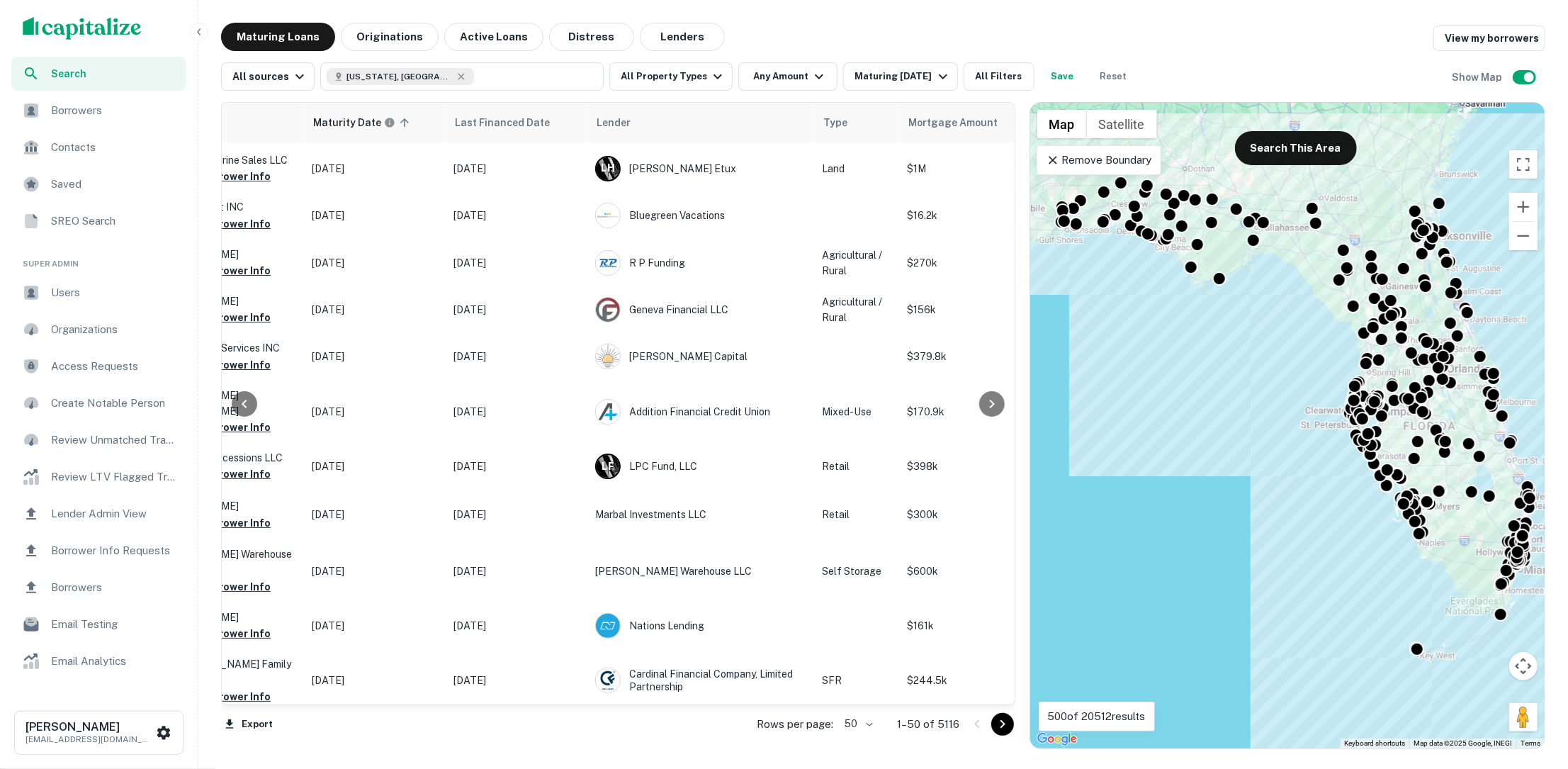
scroll to position [0, 312]
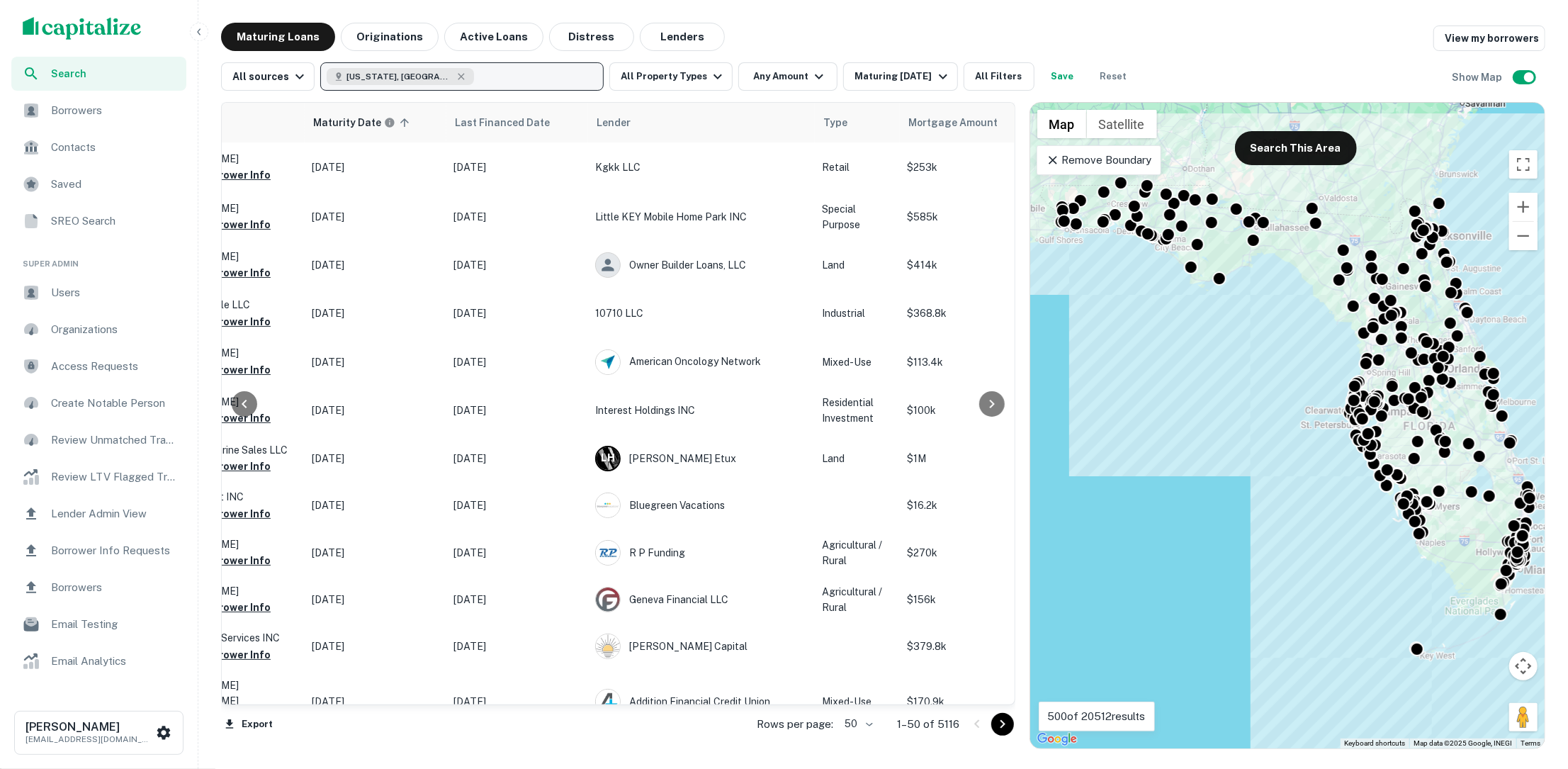
click at [563, 79] on button "[US_STATE], [GEOGRAPHIC_DATA]" at bounding box center [461, 76] width 283 height 28
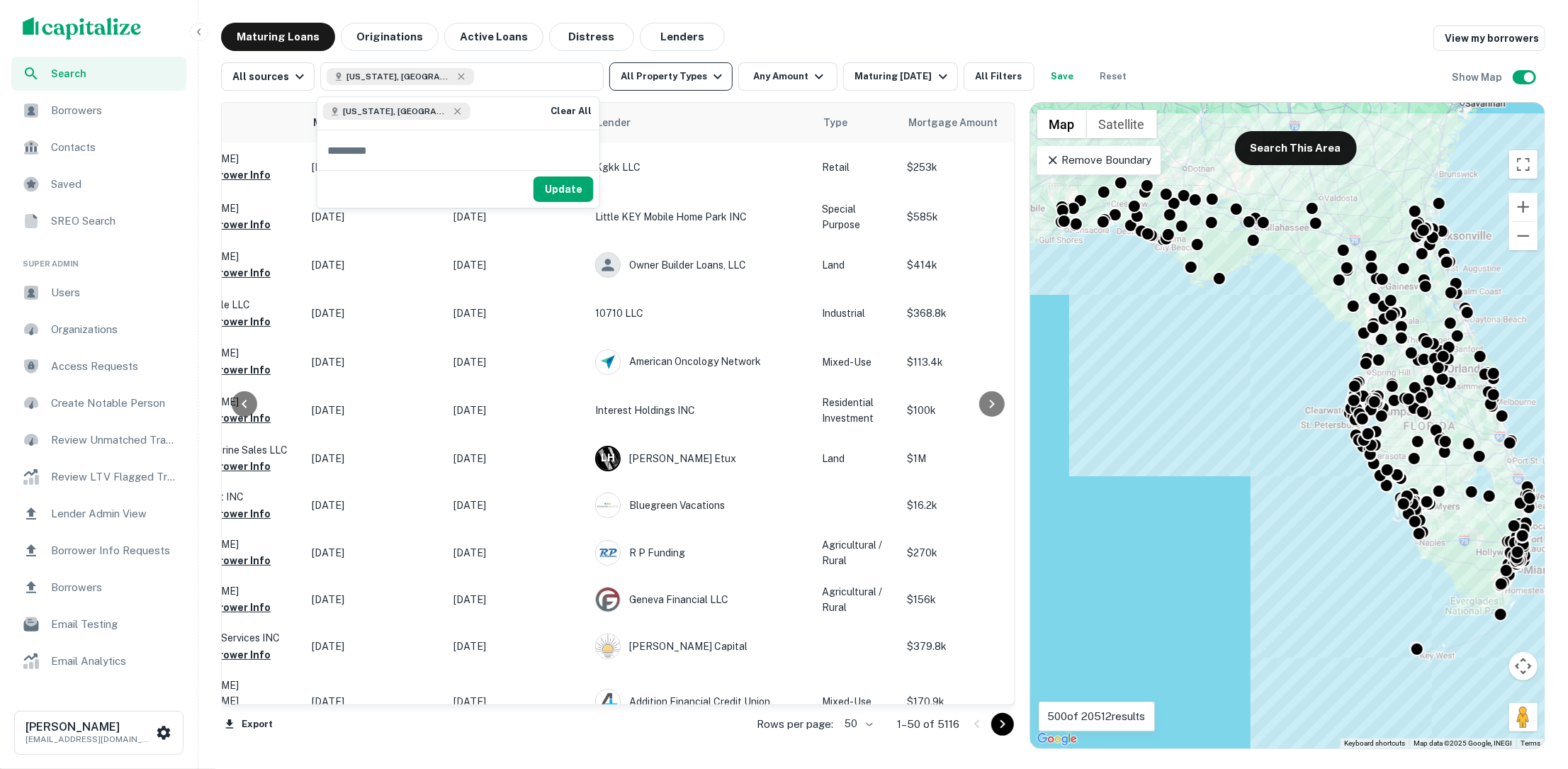
click at [688, 81] on button "All Property Types" at bounding box center [670, 76] width 123 height 28
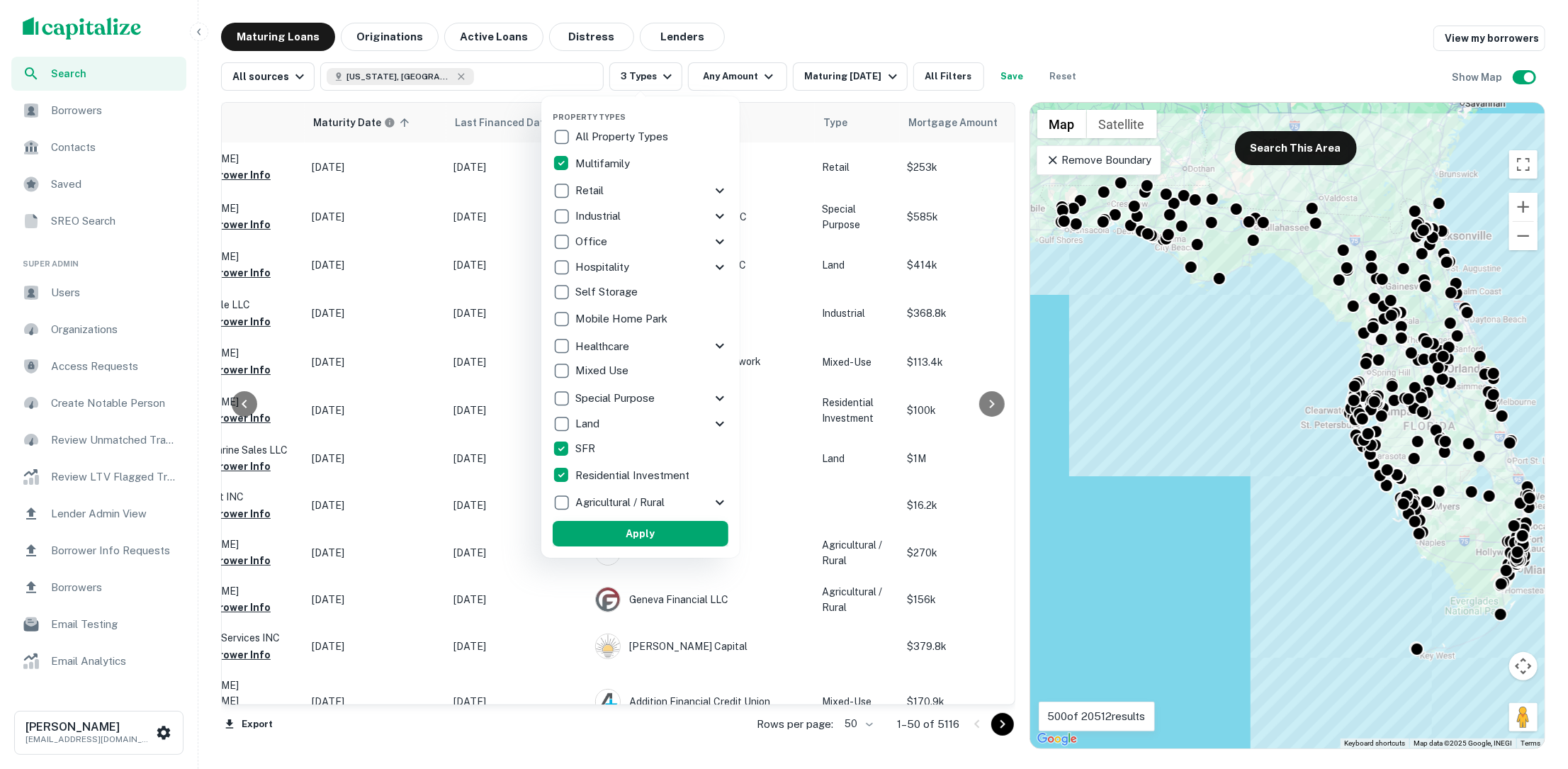
click at [636, 530] on button "Apply" at bounding box center [641, 534] width 176 height 26
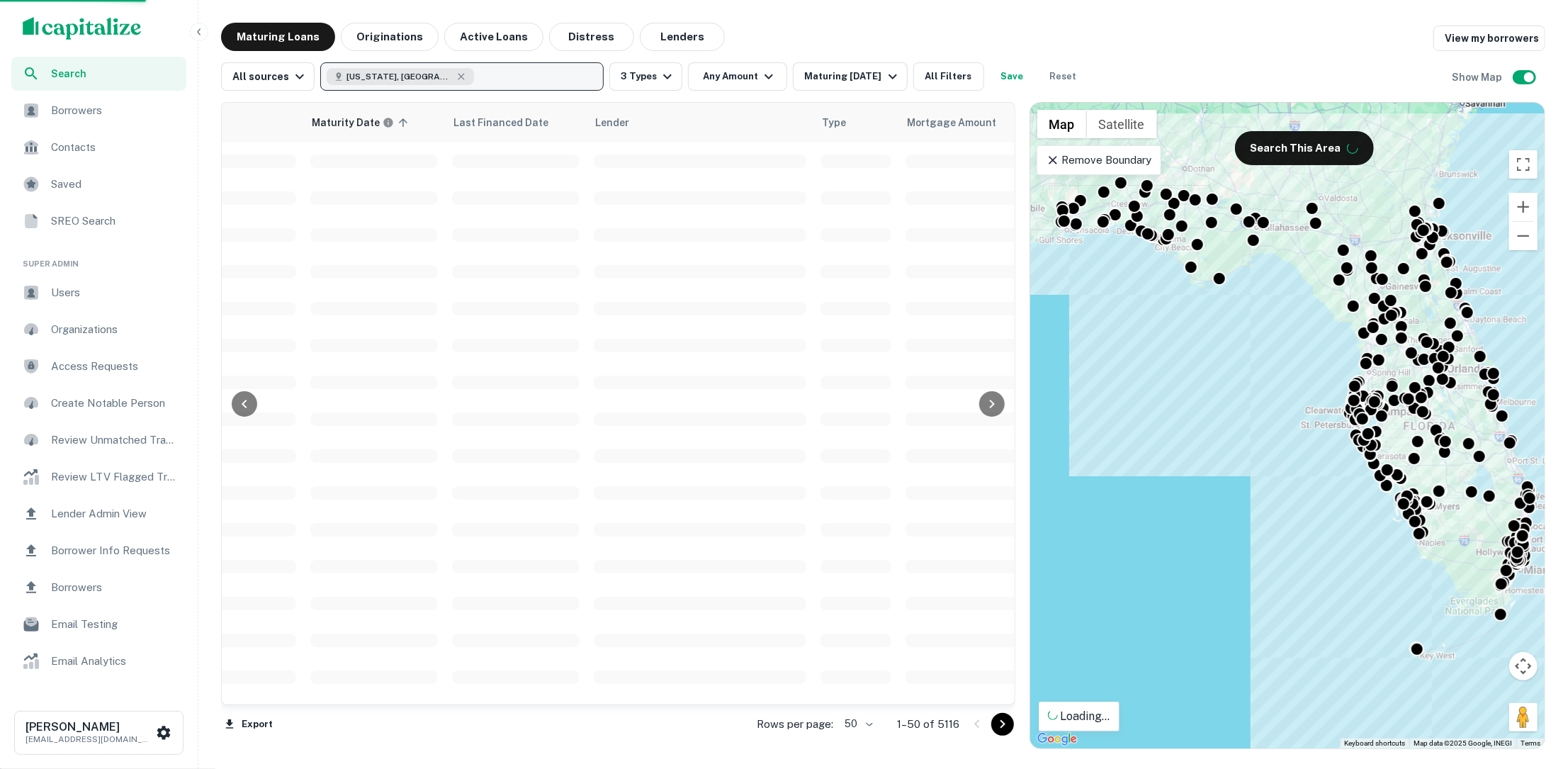
click at [487, 70] on button "[US_STATE], [GEOGRAPHIC_DATA]" at bounding box center [461, 76] width 283 height 28
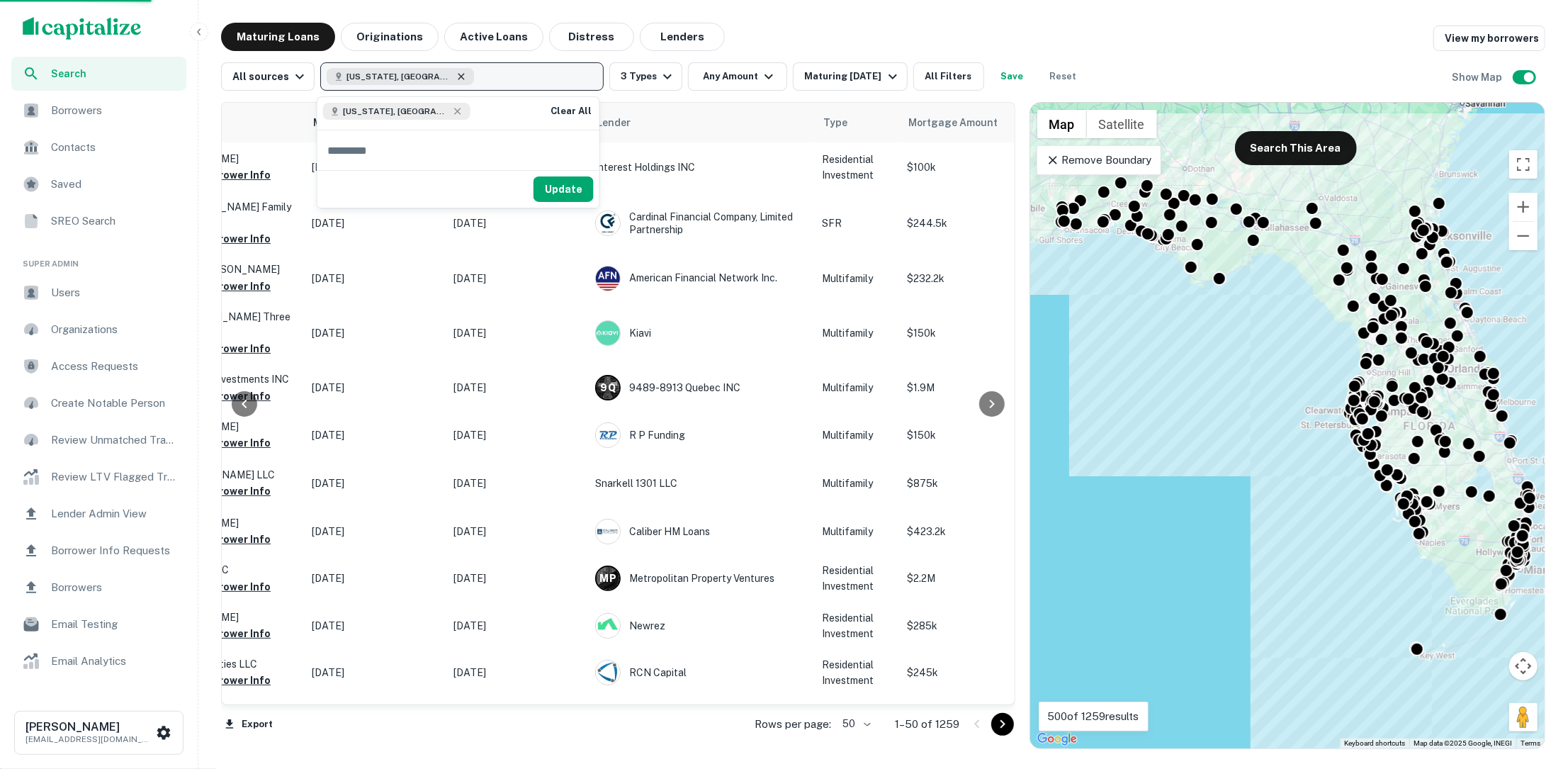
click at [458, 75] on icon "button" at bounding box center [461, 76] width 6 height 6
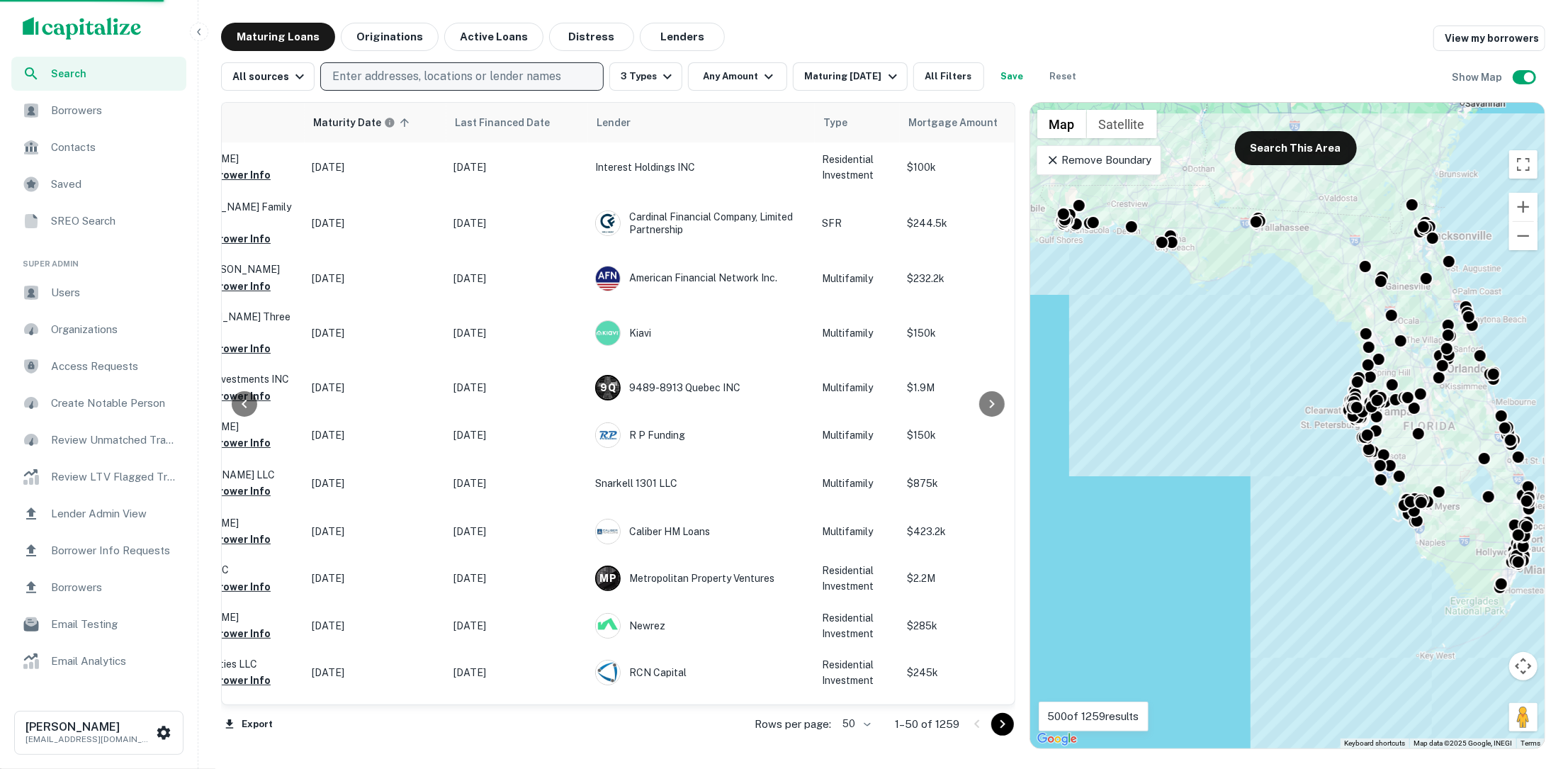
click at [413, 80] on p "Enter addresses, locations or lender names" at bounding box center [446, 76] width 229 height 17
type input "******"
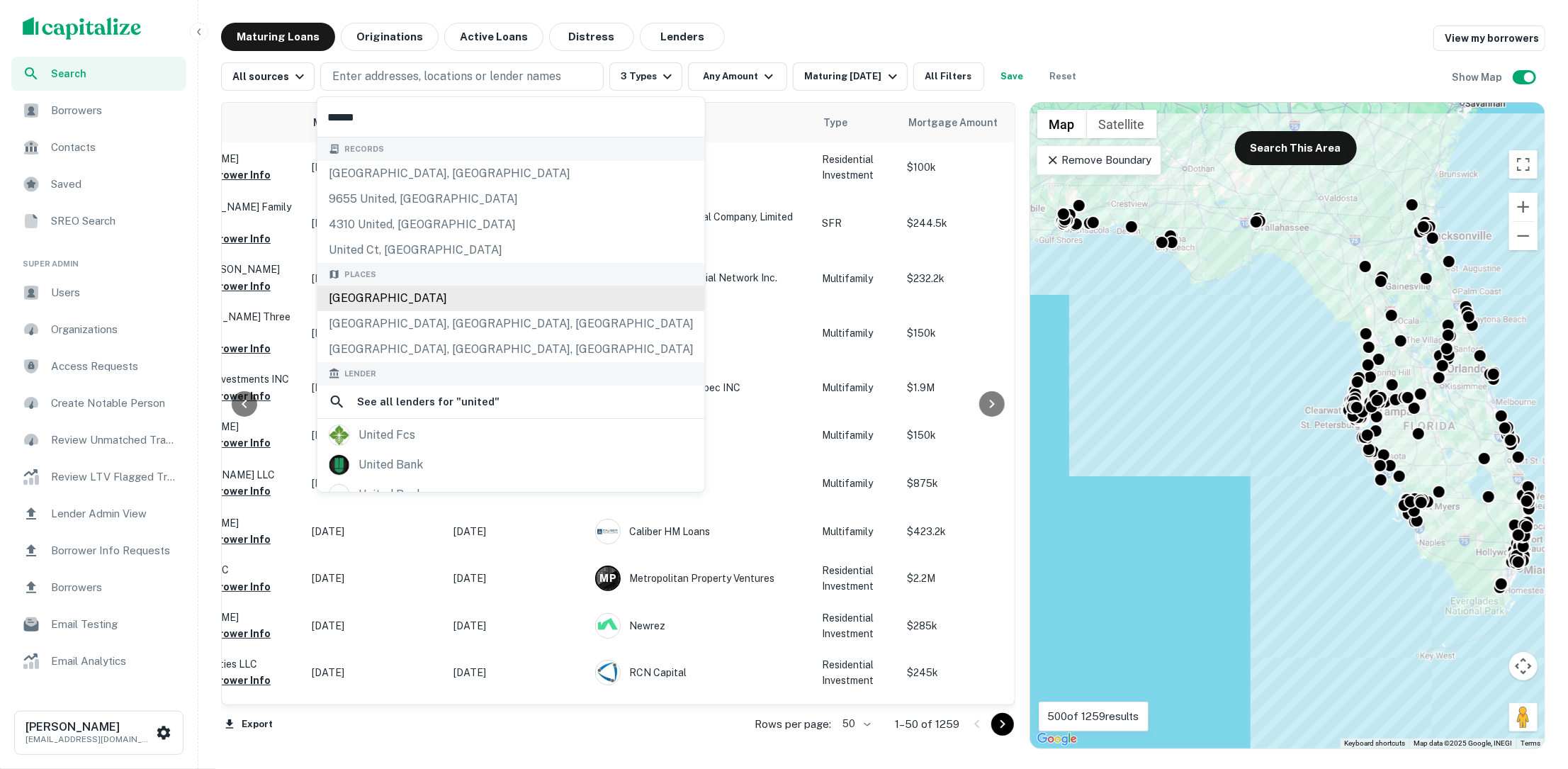
click at [386, 293] on div "United States" at bounding box center [511, 299] width 388 height 26
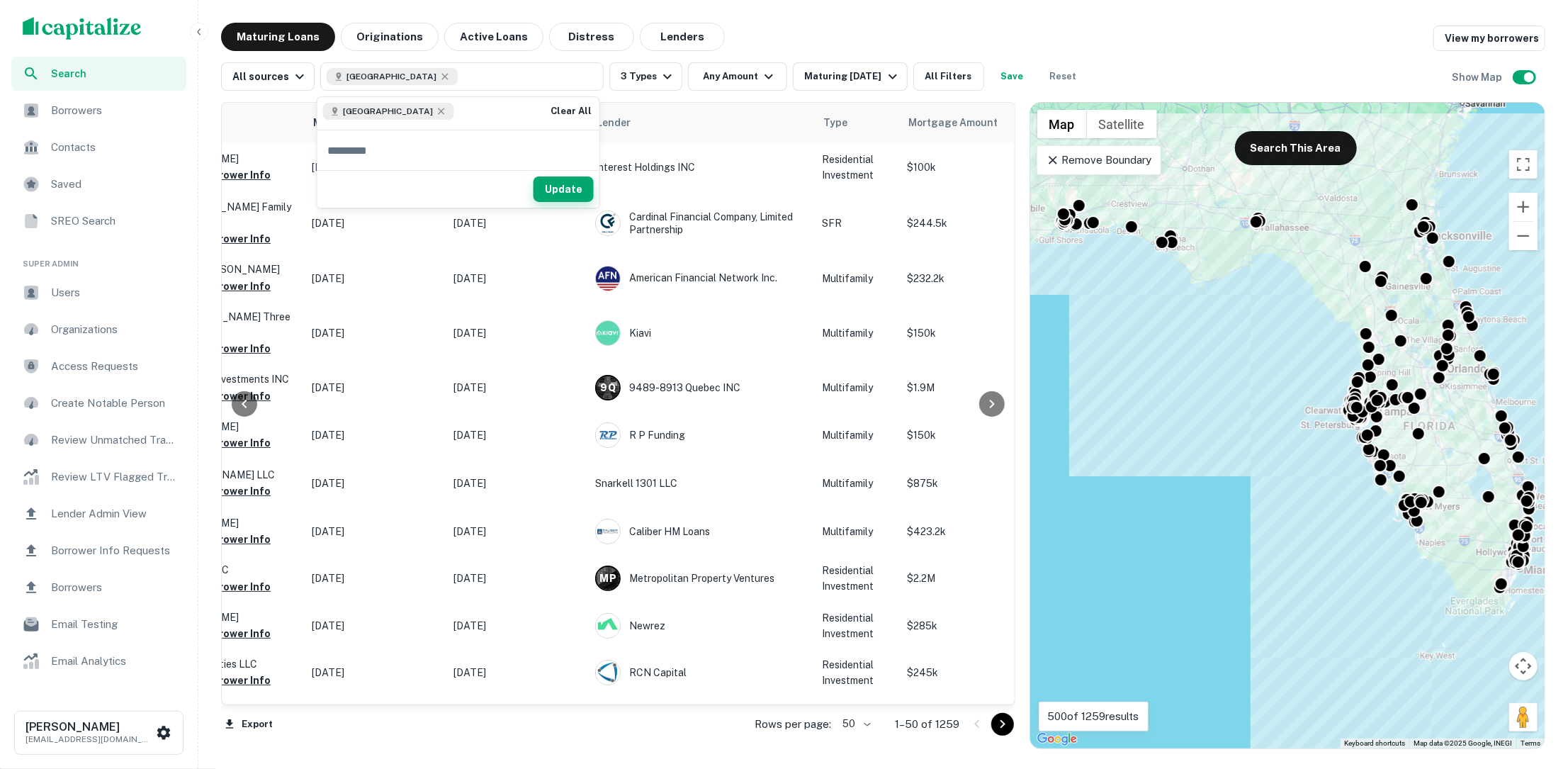
click at [572, 184] on button "Update" at bounding box center [564, 189] width 60 height 26
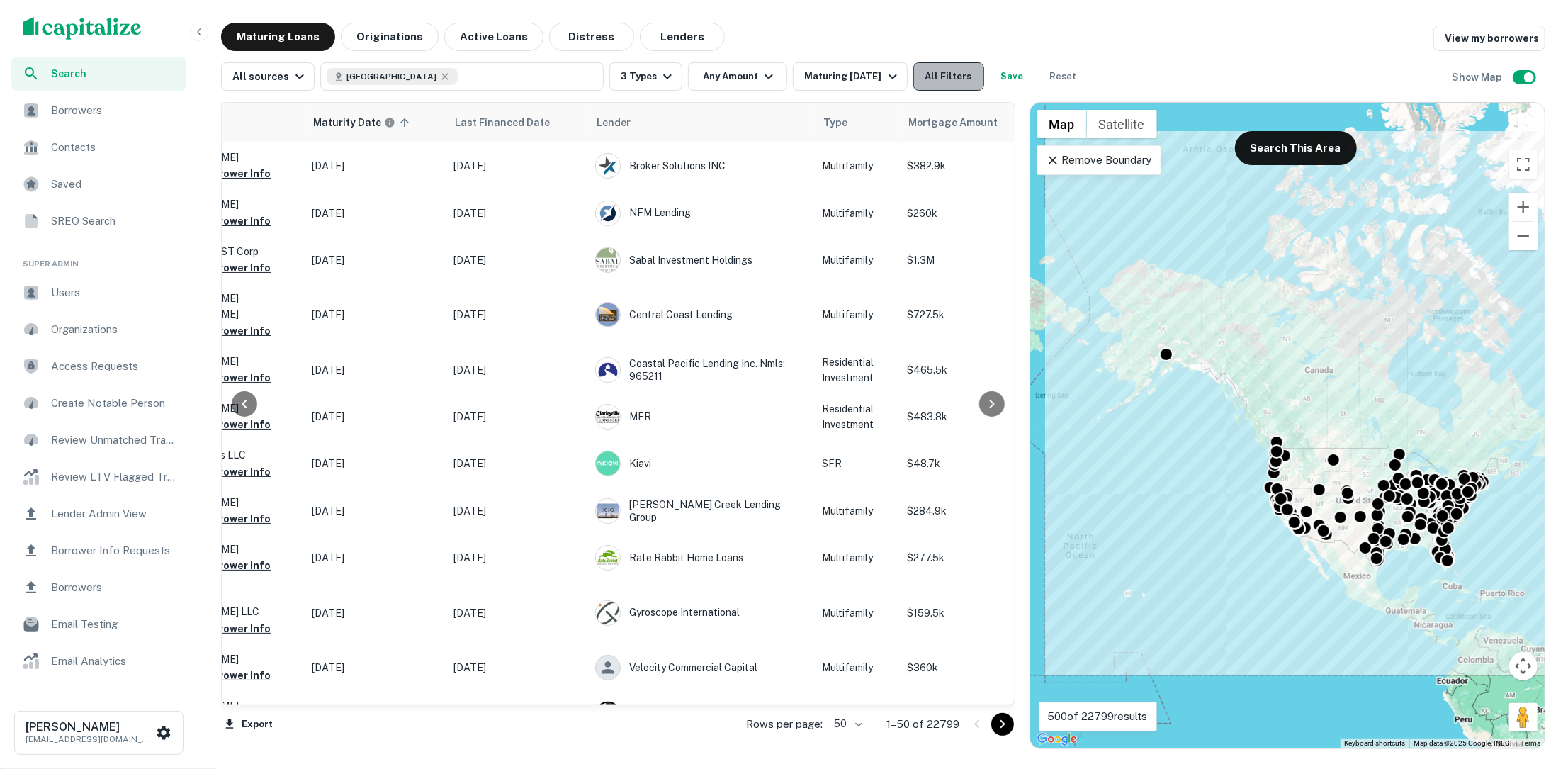
click at [932, 86] on button "All Filters" at bounding box center [948, 76] width 71 height 28
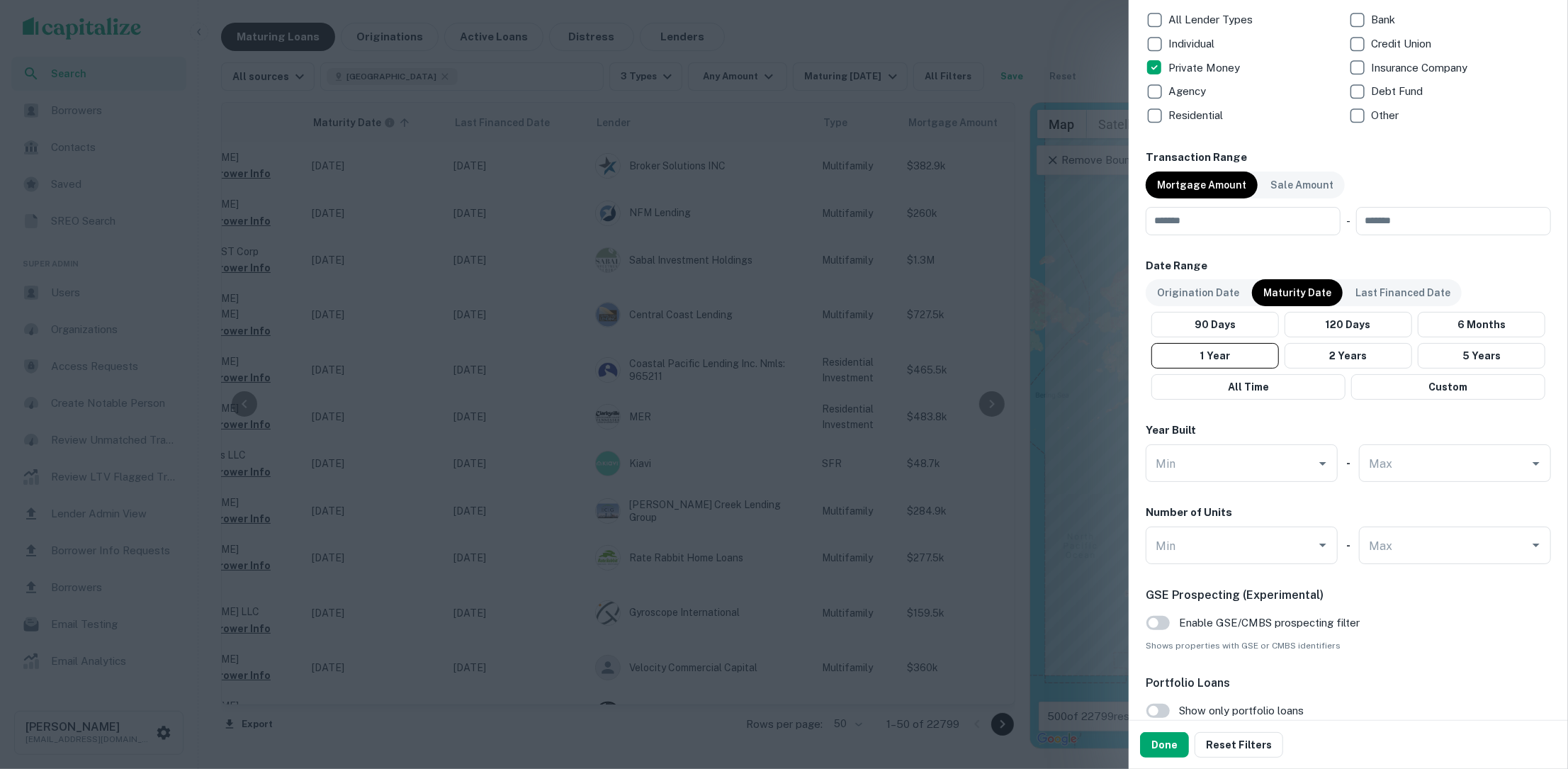
scroll to position [914, 0]
click at [1162, 743] on button "Done" at bounding box center [1164, 745] width 49 height 26
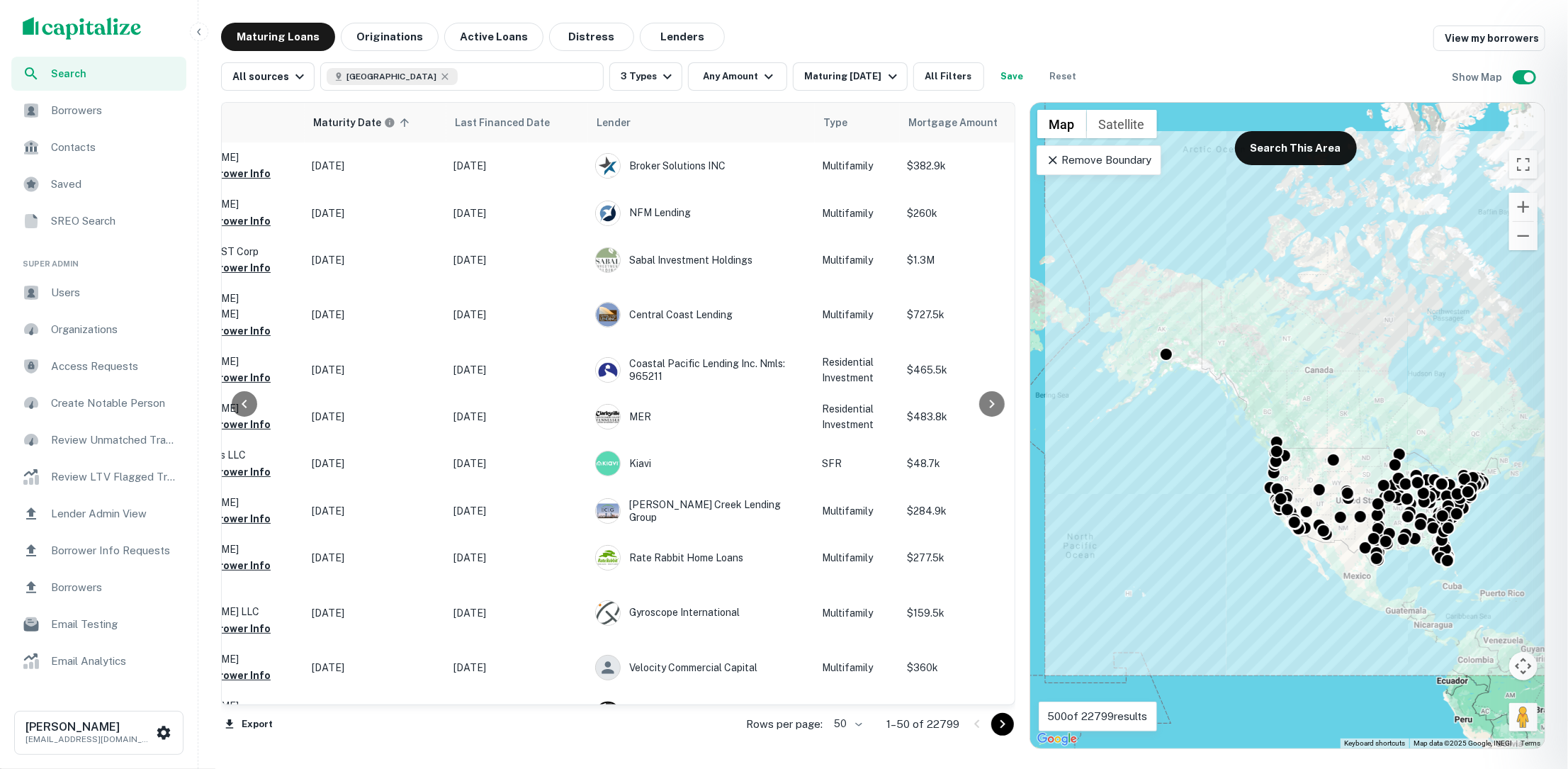
click at [887, 78] on div at bounding box center [784, 384] width 1568 height 769
